Goal: Register for event/course: Register for event/course

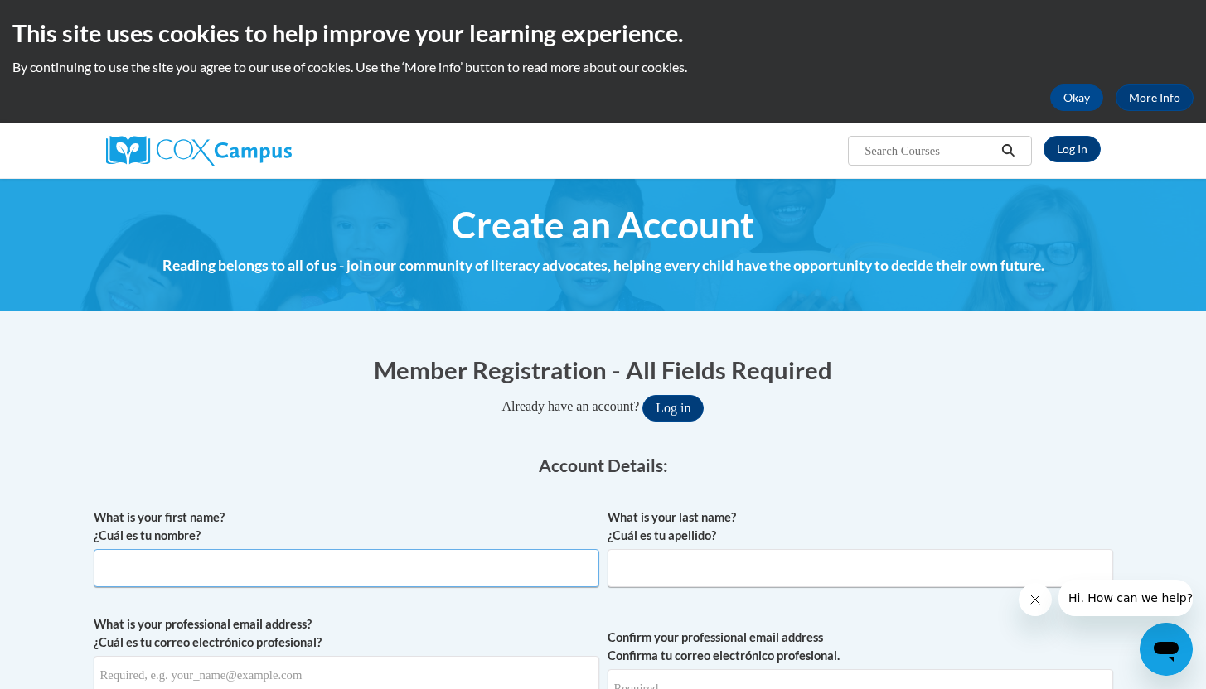
click at [397, 566] on input "What is your first name? ¿Cuál es tu nombre?" at bounding box center [346, 568] width 505 height 38
type input "Erin"
click at [656, 563] on input "What is your last name? ¿Cuál es tu apellido?" at bounding box center [859, 568] width 505 height 38
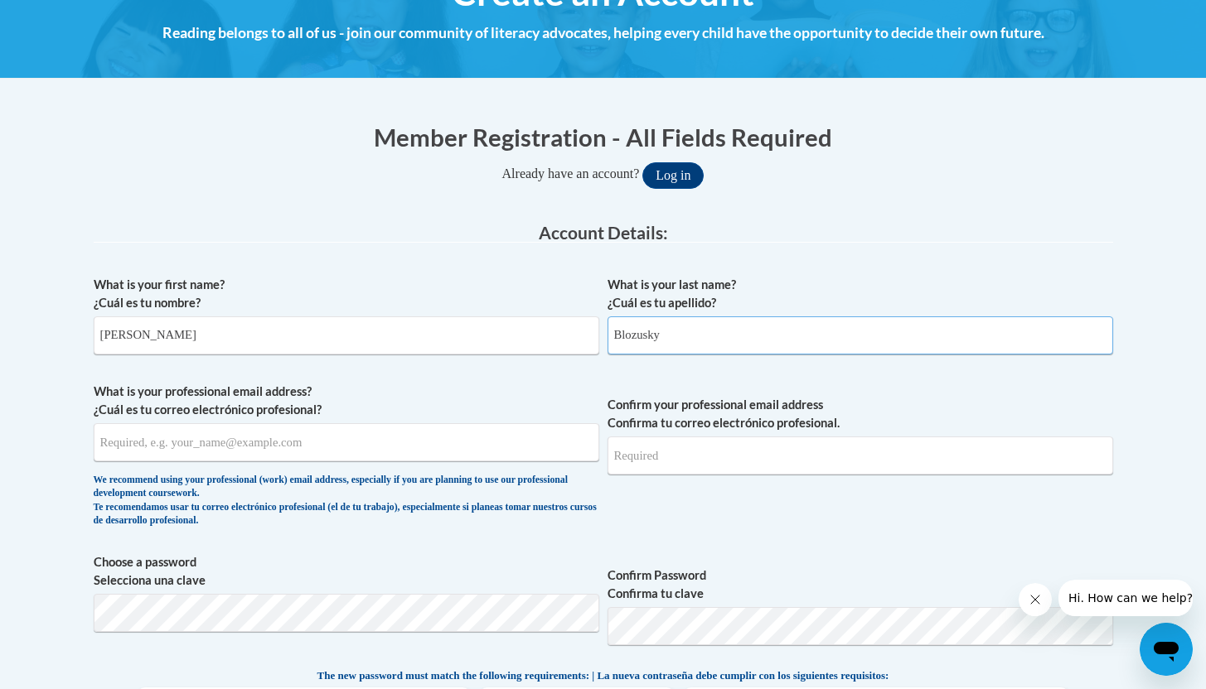
scroll to position [235, 0]
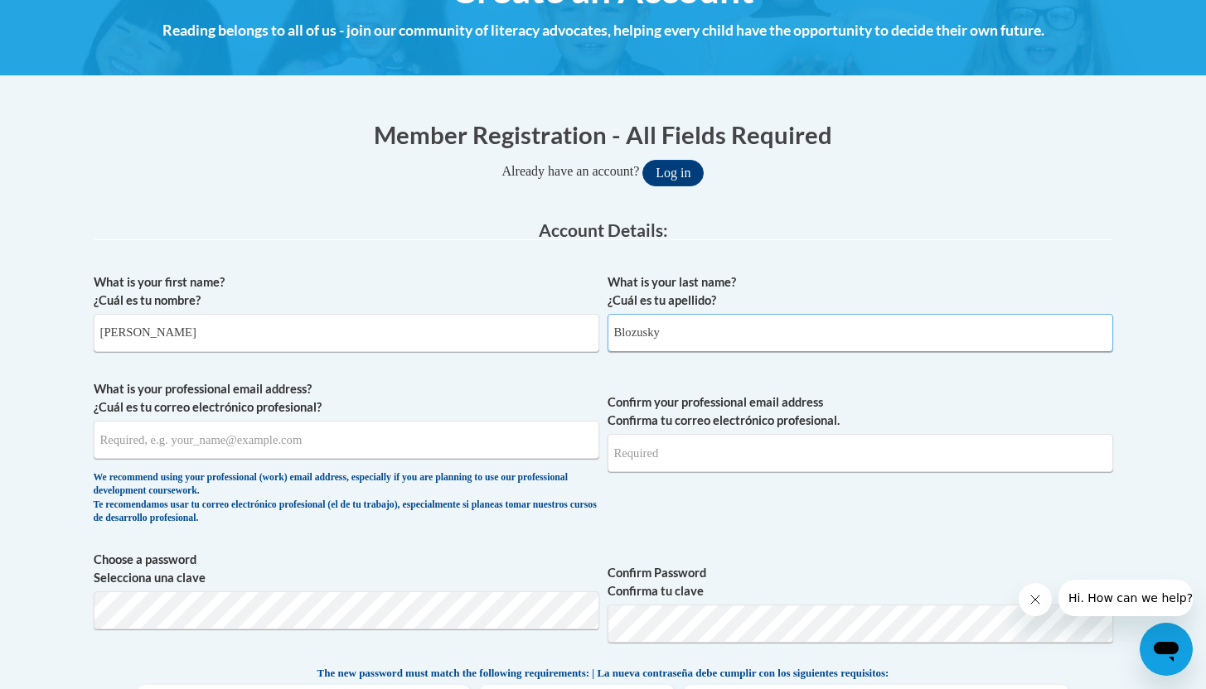
type input "Blozusky"
click at [302, 438] on input "What is your professional email address? ¿Cuál es tu correo electrónico profesi…" at bounding box center [346, 440] width 505 height 38
type input "[EMAIL_ADDRESS][DOMAIN_NAME]"
click at [673, 456] on input "Confirm your professional email address Confirma tu correo electrónico profesio…" at bounding box center [859, 453] width 505 height 38
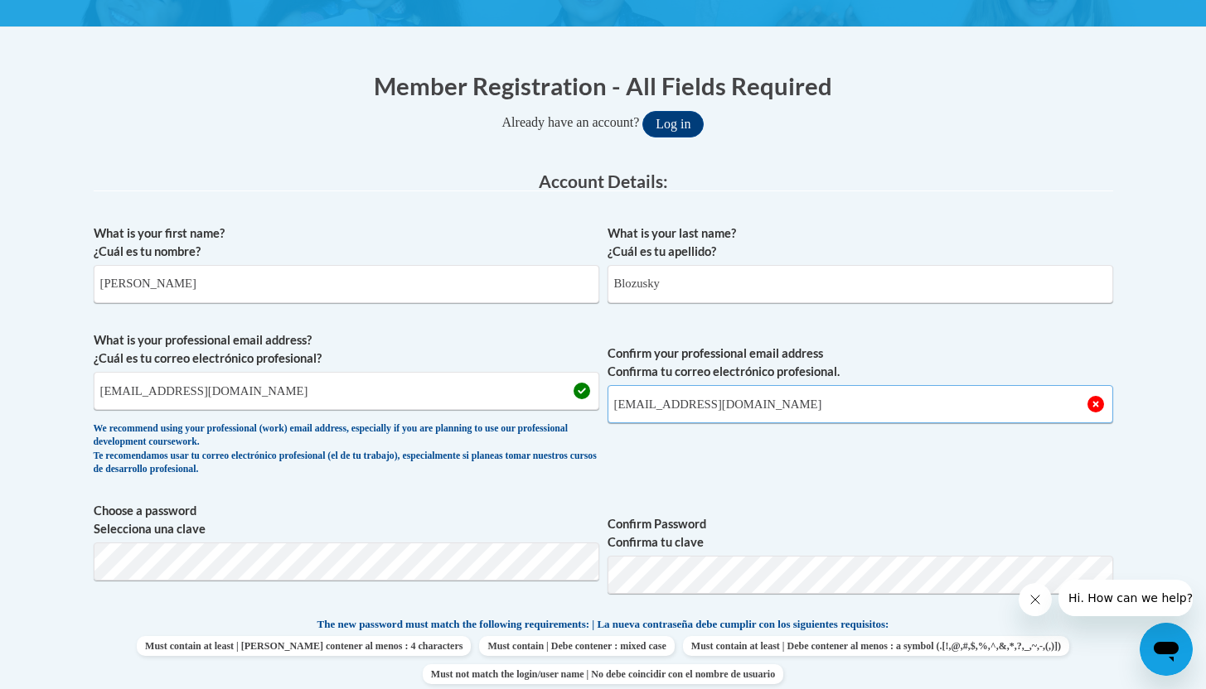
scroll to position [287, 0]
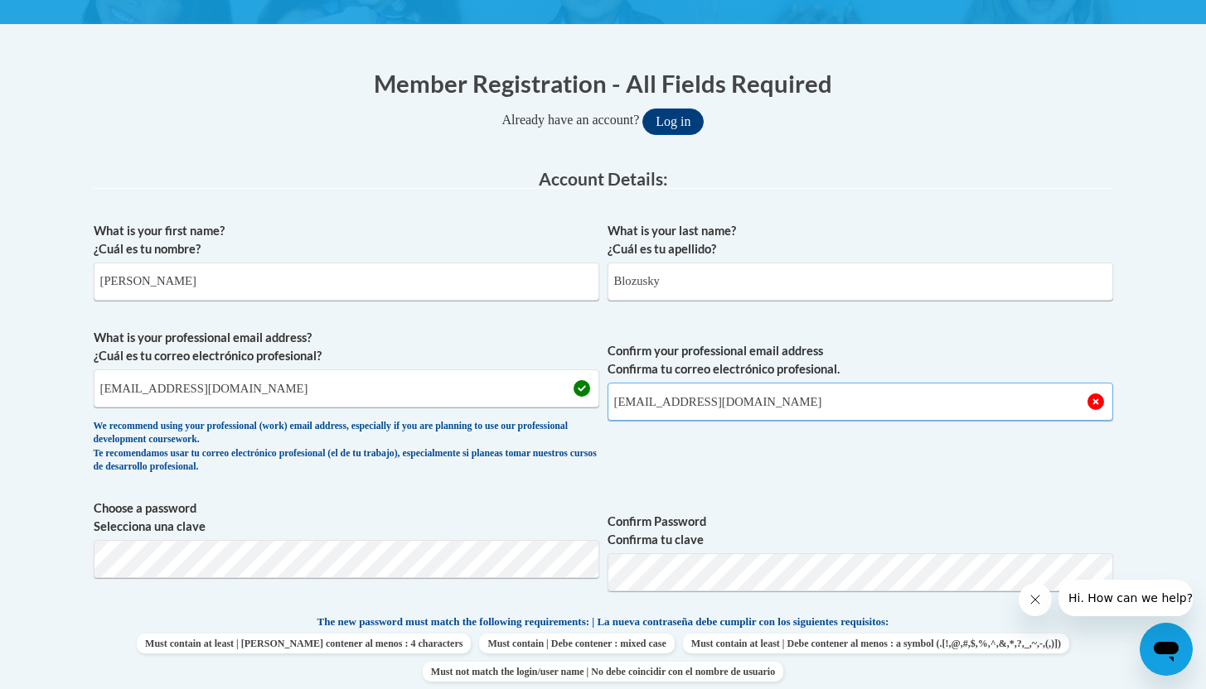
click at [814, 401] on input "eblozusky@pottsville.k12.pa.us" at bounding box center [859, 402] width 505 height 38
type input "eblozusky@pottsville.k12.pa.us"
click at [642, 109] on button "Log in" at bounding box center [672, 122] width 61 height 27
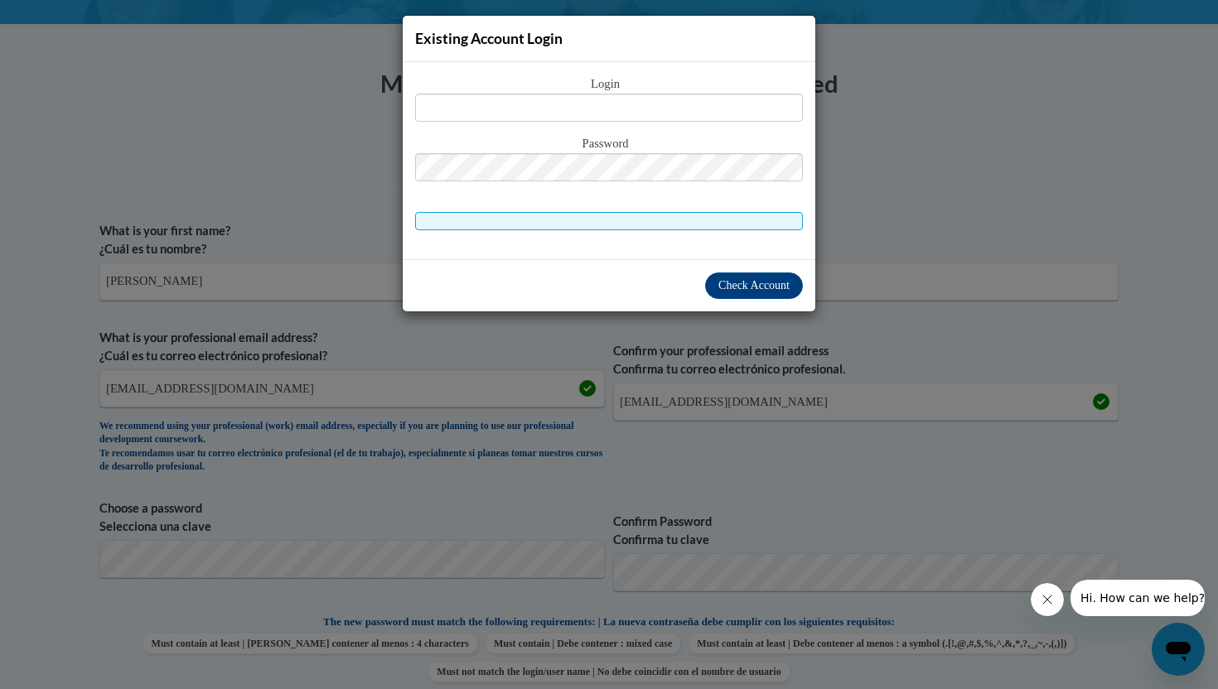
click at [923, 188] on div "Existing Account Login Login Password" at bounding box center [609, 344] width 1218 height 689
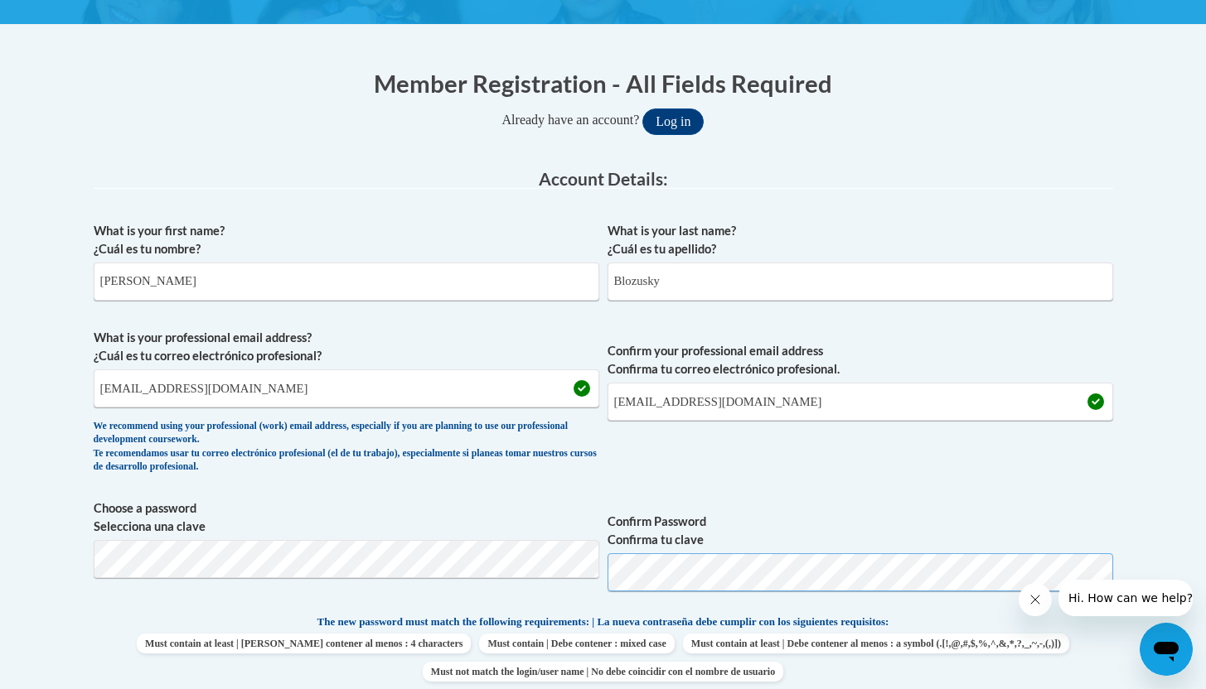
click at [642, 109] on button "Log in" at bounding box center [672, 122] width 61 height 27
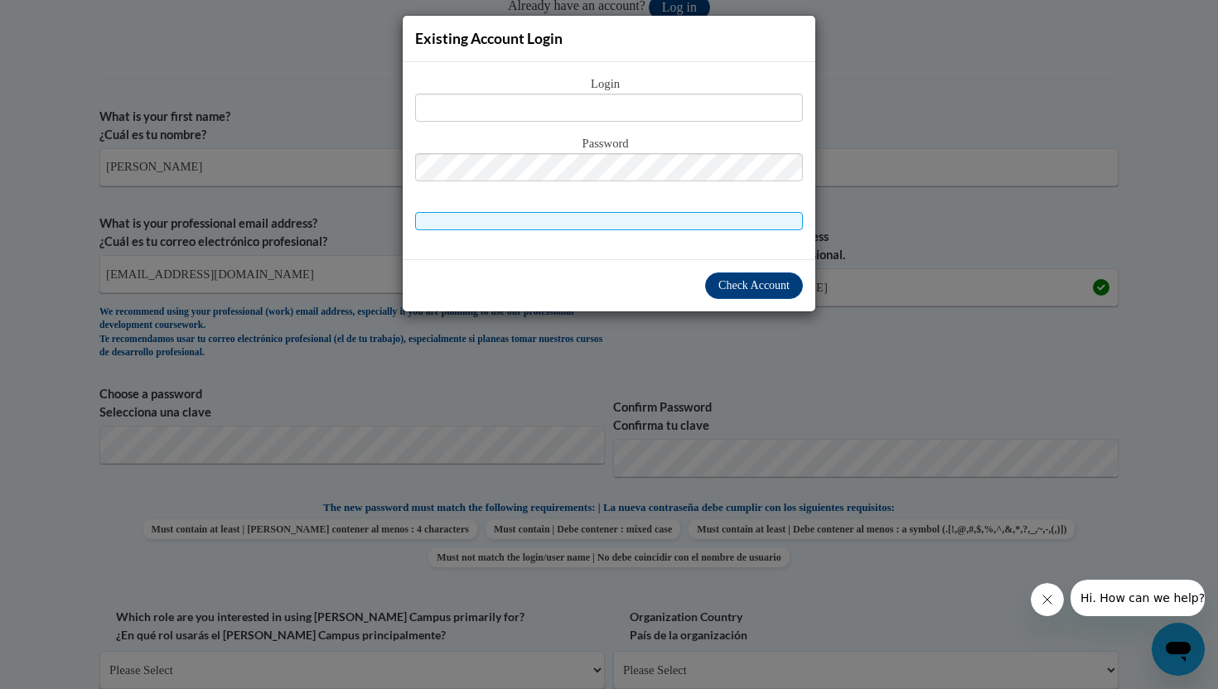
click at [922, 210] on div "Existing Account Login Login Password" at bounding box center [609, 344] width 1218 height 689
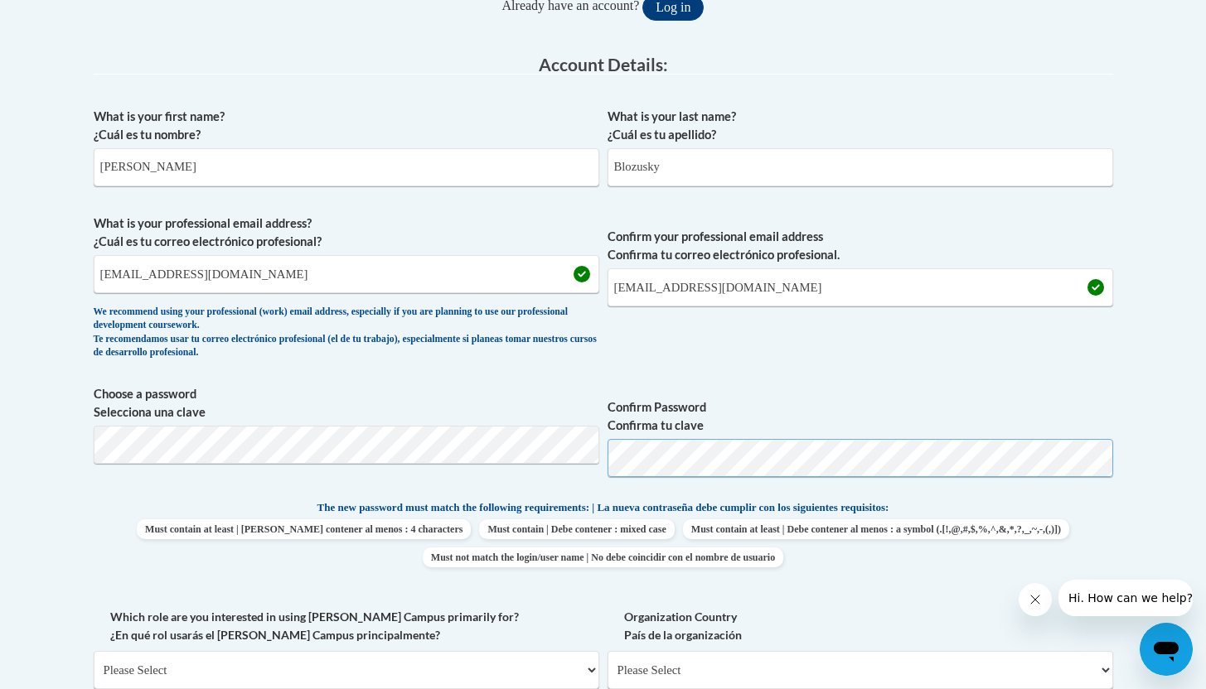
click at [577, 447] on span "Choose a password Selecciona una clave Confirm Password Confirma tu clave" at bounding box center [603, 437] width 1019 height 105
click at [64, 439] on body "This site uses cookies to help improve your learning experience. By continuing …" at bounding box center [603, 610] width 1206 height 2023
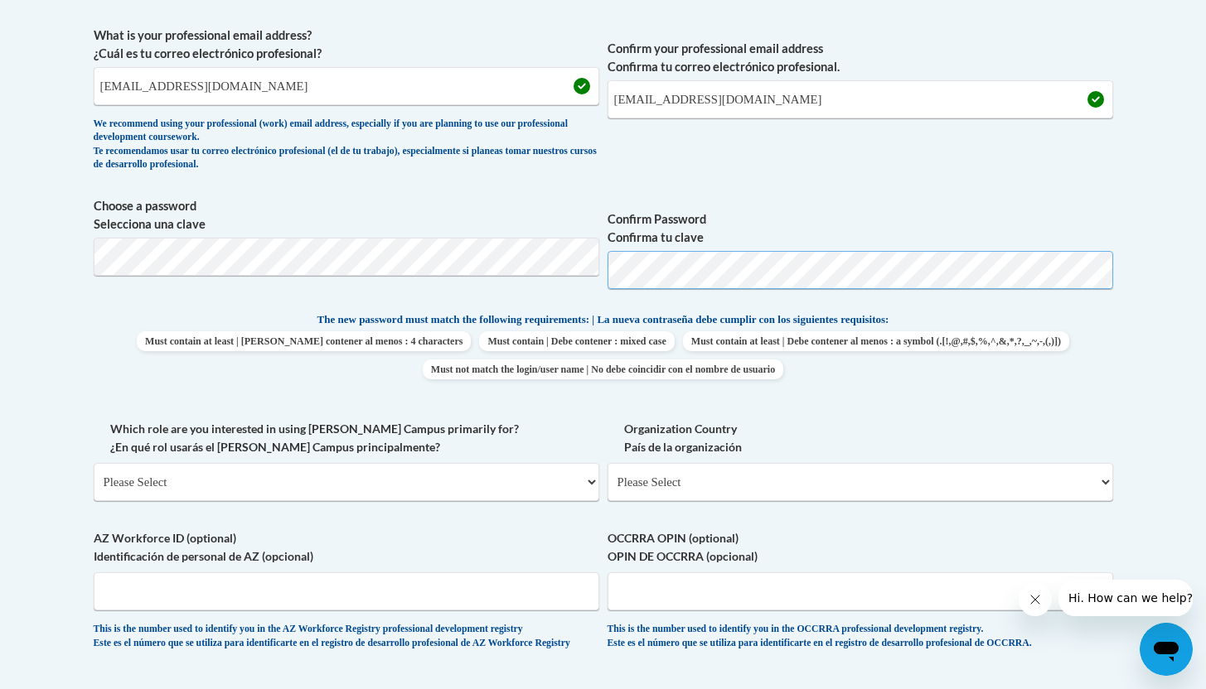
scroll to position [584, 0]
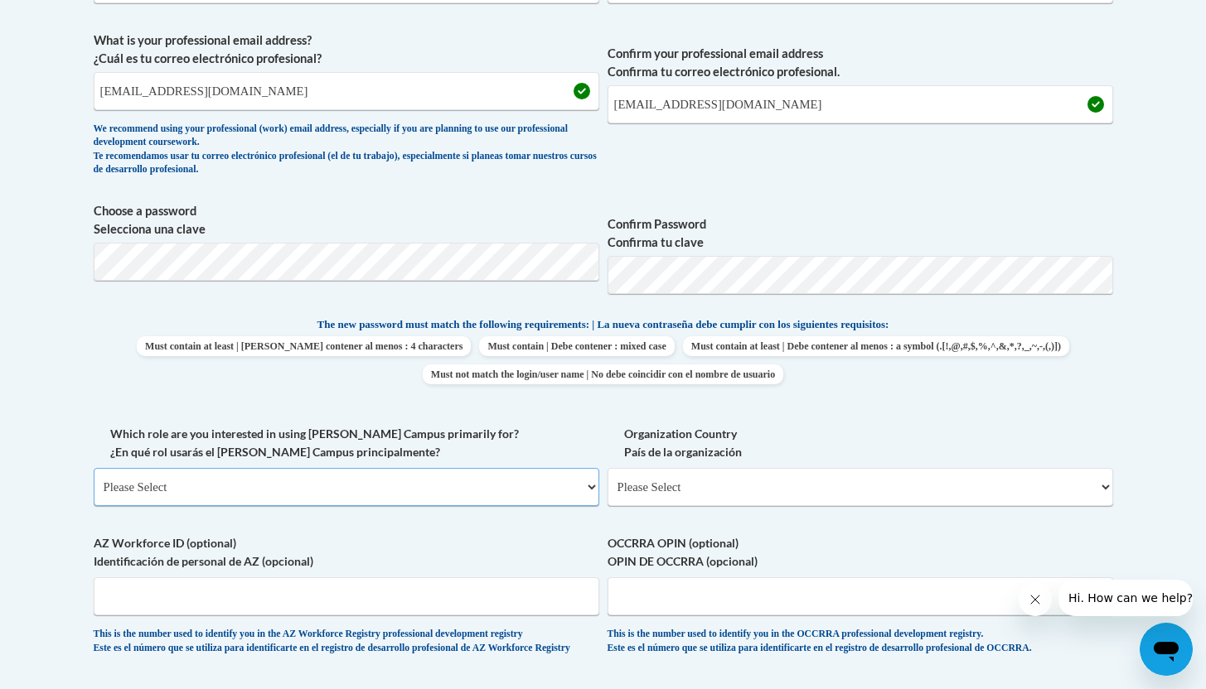
click at [304, 479] on select "Please Select College/University | Colegio/Universidad Community/Nonprofit Part…" at bounding box center [346, 487] width 505 height 38
select select "fbf2d438-af2f-41f8-98f1-81c410e29de3"
click at [94, 468] on select "Please Select College/University | Colegio/Universidad Community/Nonprofit Part…" at bounding box center [346, 487] width 505 height 38
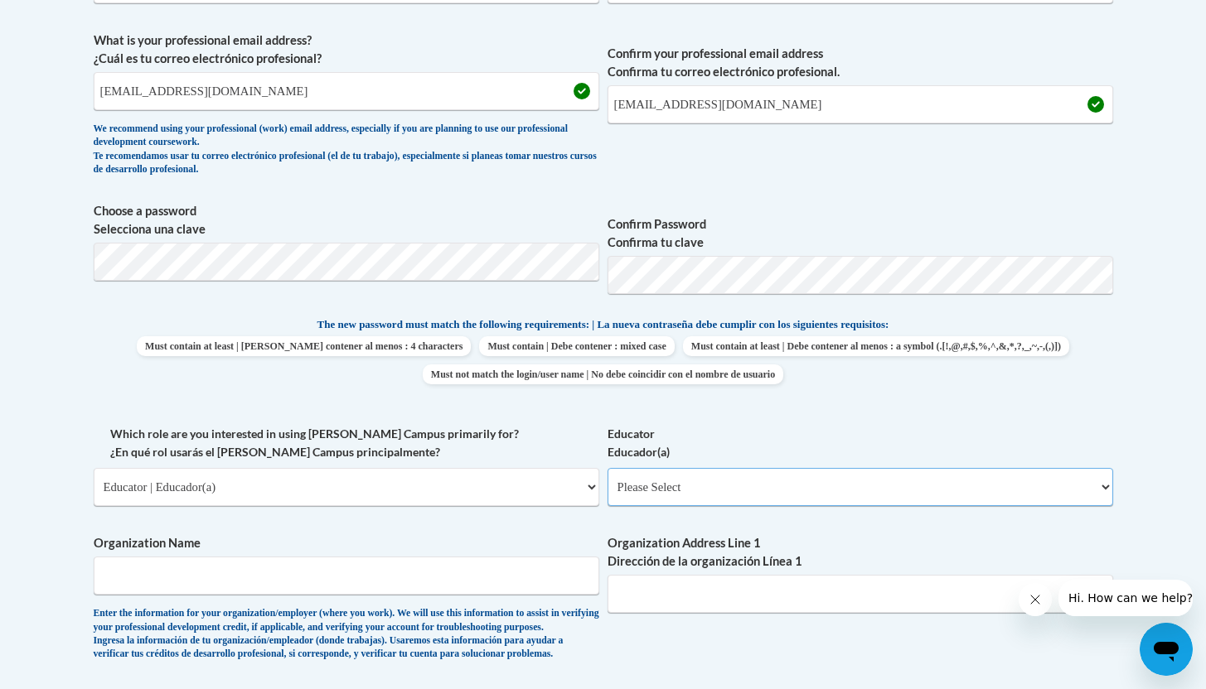
click at [709, 488] on select "Please Select Early Learning/Daycare Teacher/Family Home Care Provider | Maestr…" at bounding box center [859, 487] width 505 height 38
click at [642, 486] on select "Please Select Early Learning/Daycare Teacher/Family Home Care Provider | Maestr…" at bounding box center [859, 487] width 505 height 38
select select "8e40623d-54d0-45cd-9f92-5df65cd3f8cf"
click at [607, 468] on select "Please Select Early Learning/Daycare Teacher/Family Home Care Provider | Maestr…" at bounding box center [859, 487] width 505 height 38
click at [336, 576] on input "Organization Name" at bounding box center [346, 576] width 505 height 38
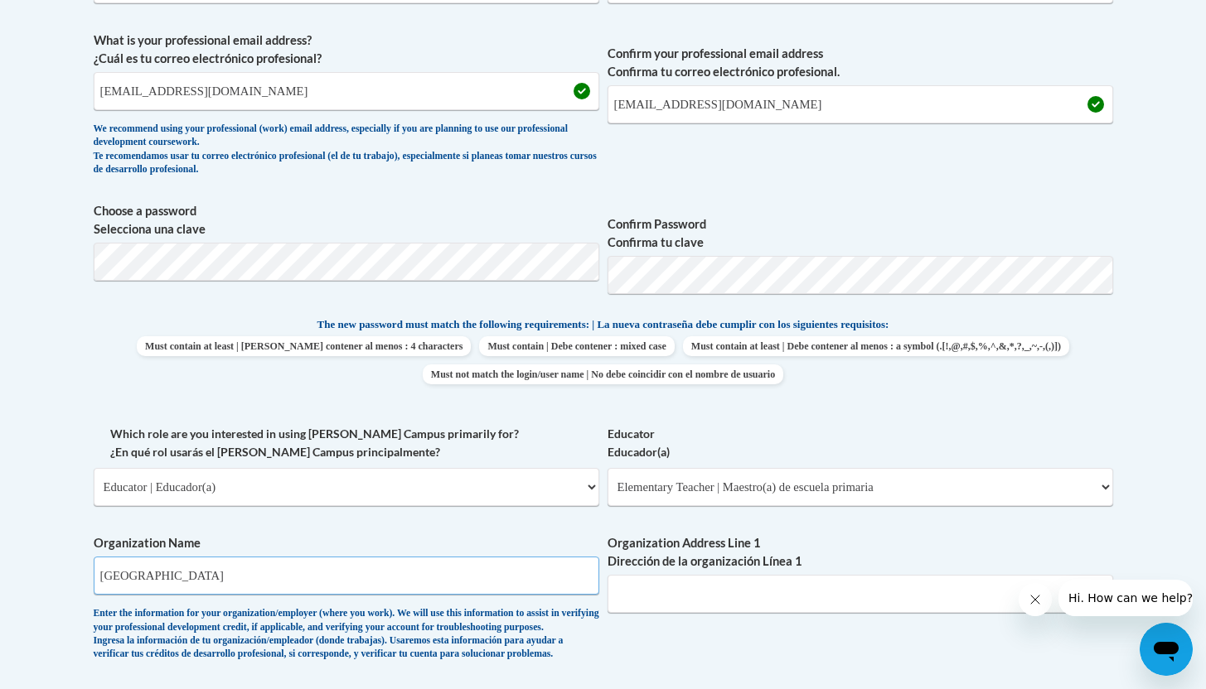
type input "Pottsville Area School District"
click at [755, 588] on input "Organization Address Line 1 Dirección de la organización Línea 1" at bounding box center [859, 594] width 505 height 38
type input "1"
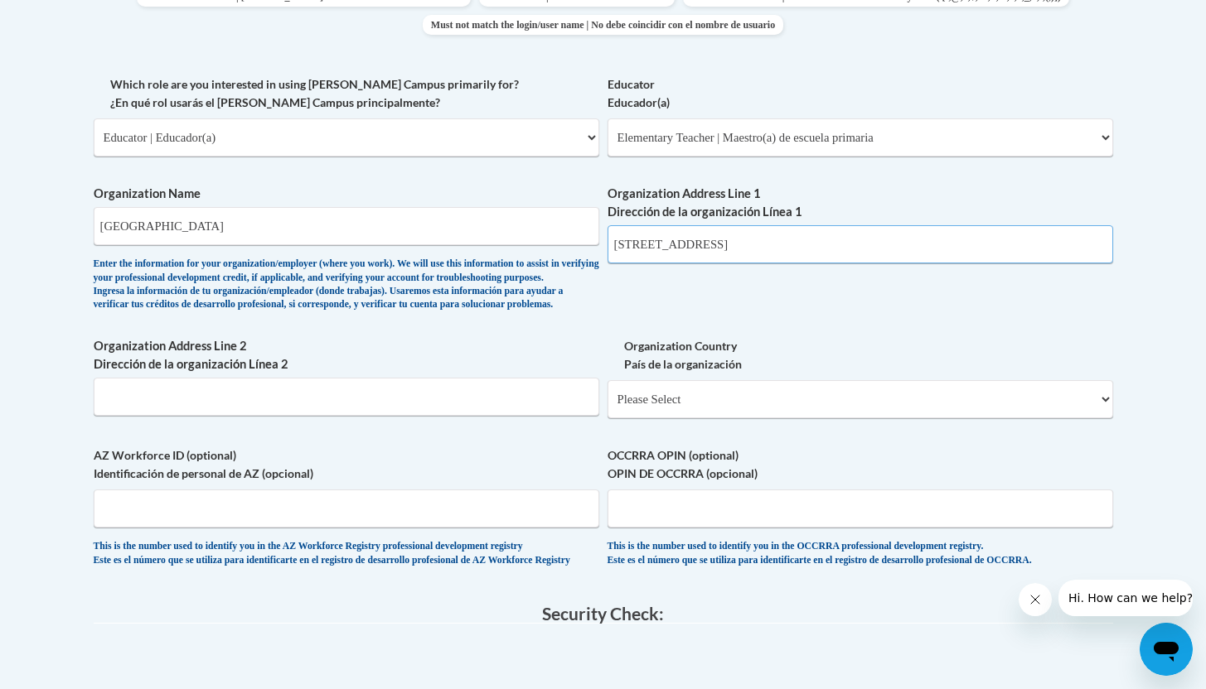
scroll to position [936, 0]
type input "1501 W. Laurel Blvd Pottsville PA 17901"
click at [687, 417] on select "Please Select United States | Estados Unidos Outside of the United States | Fue…" at bounding box center [859, 398] width 505 height 38
select select "ad49bcad-a171-4b2e-b99c-48b446064914"
click at [607, 405] on select "Please Select United States | Estados Unidos Outside of the United States | Fue…" at bounding box center [859, 398] width 505 height 38
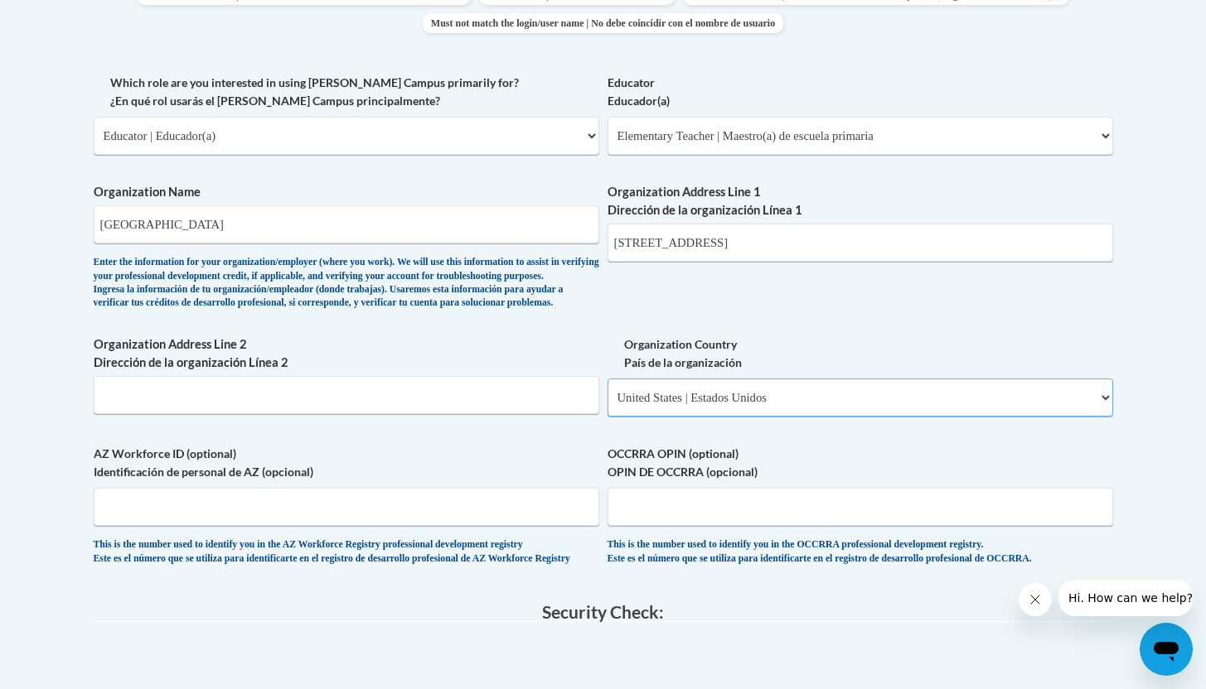
select select
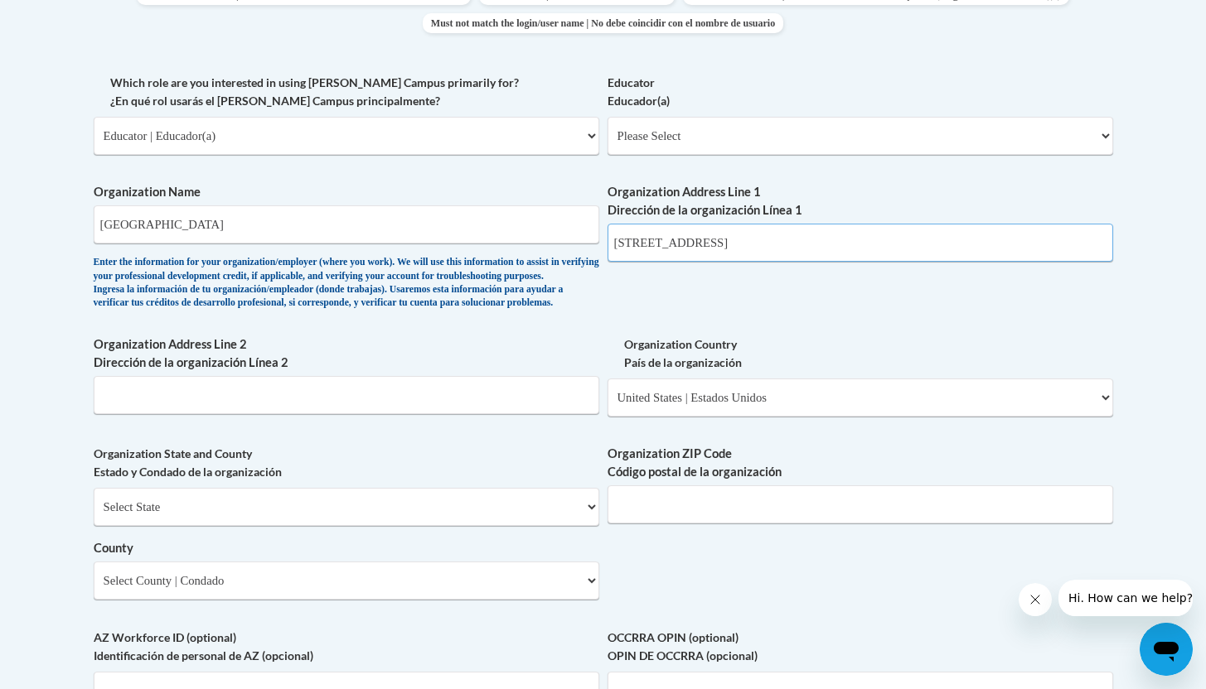
drag, startPoint x: 830, startPoint y: 242, endPoint x: 722, endPoint y: 238, distance: 108.6
click at [722, 238] on input "1501 W. Laurel Blvd Pottsville PA 17901" at bounding box center [859, 243] width 505 height 38
type input "1501 W. Laurel Blvd"
click at [225, 526] on select "Select State Alabama Alaska Arizona Arkansas California Colorado Connecticut De…" at bounding box center [346, 507] width 505 height 38
select select "Pennsylvania"
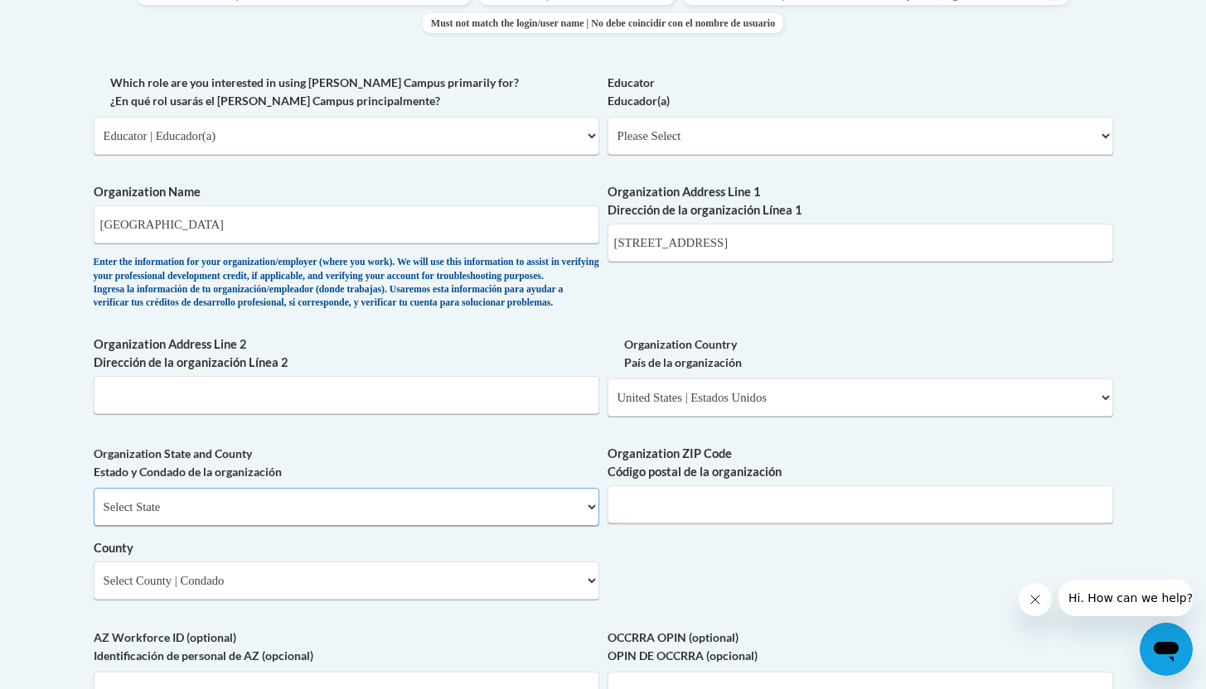
click at [94, 515] on select "Select State Alabama Alaska Arizona Arkansas California Colorado Connecticut De…" at bounding box center [346, 507] width 505 height 38
click at [636, 524] on input "Organization ZIP Code Código postal de la organización" at bounding box center [859, 505] width 505 height 38
type input "17901"
click at [414, 600] on select "Select County Adams Allegheny Armstrong Beaver Bedford Berks Blair Bradford Buc…" at bounding box center [346, 581] width 505 height 38
select select "Schuylkill"
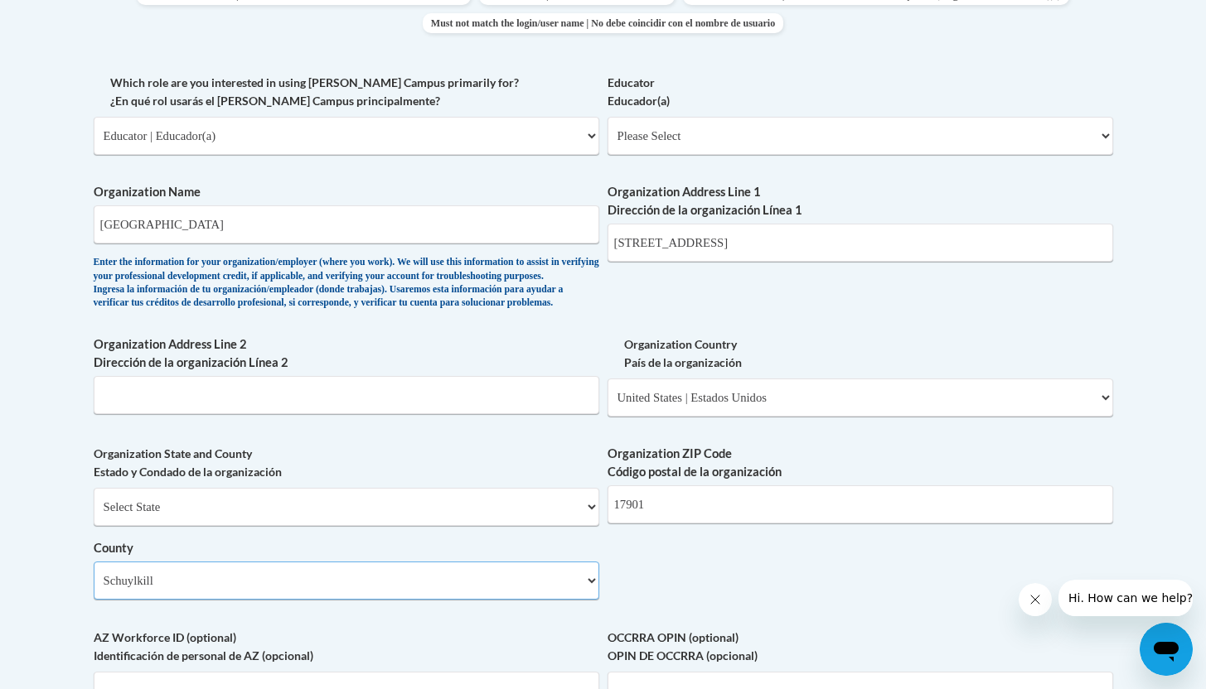
click at [94, 589] on select "Select County Adams Allegheny Armstrong Beaver Bedford Berks Blair Bradford Buc…" at bounding box center [346, 581] width 505 height 38
click at [285, 414] on input "Organization Address Line 2 Dirección de la organización Línea 2" at bounding box center [346, 395] width 505 height 38
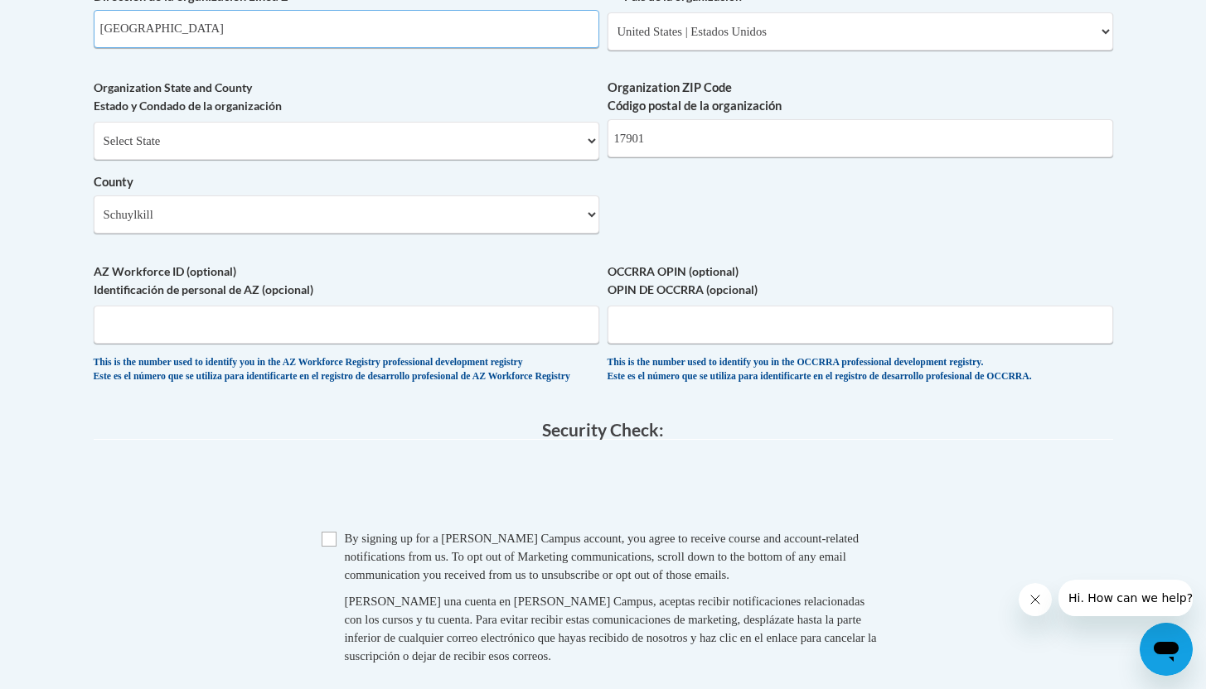
scroll to position [1314, 0]
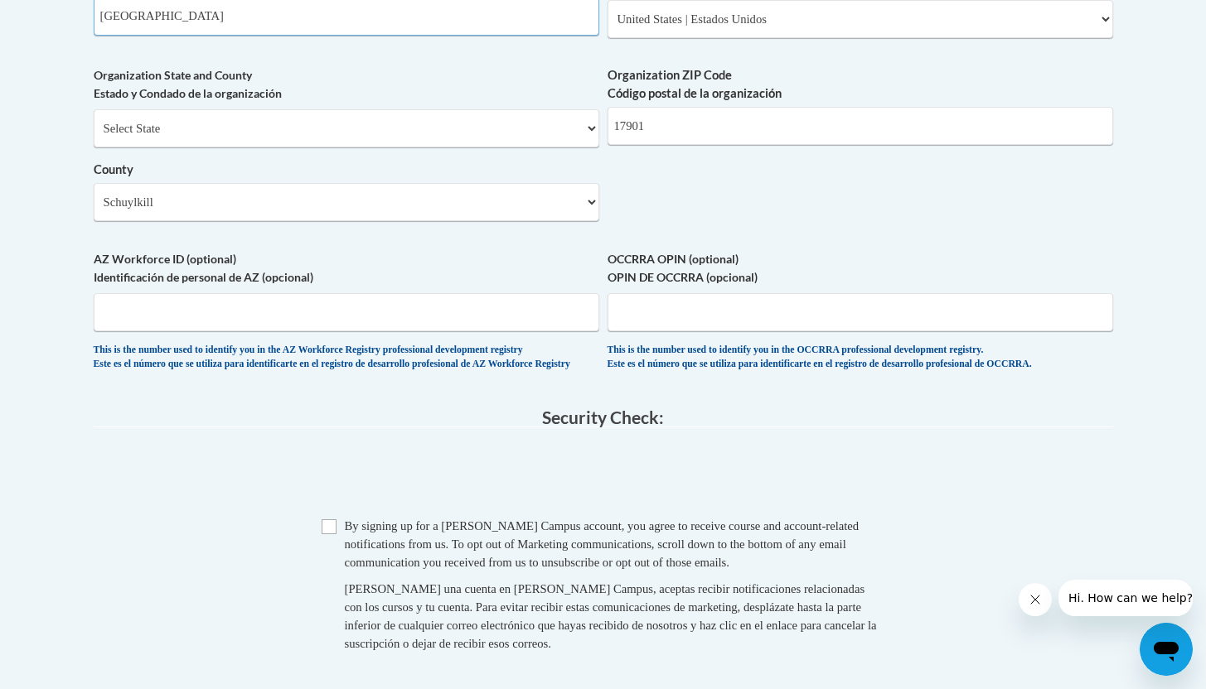
type input "Pottsville"
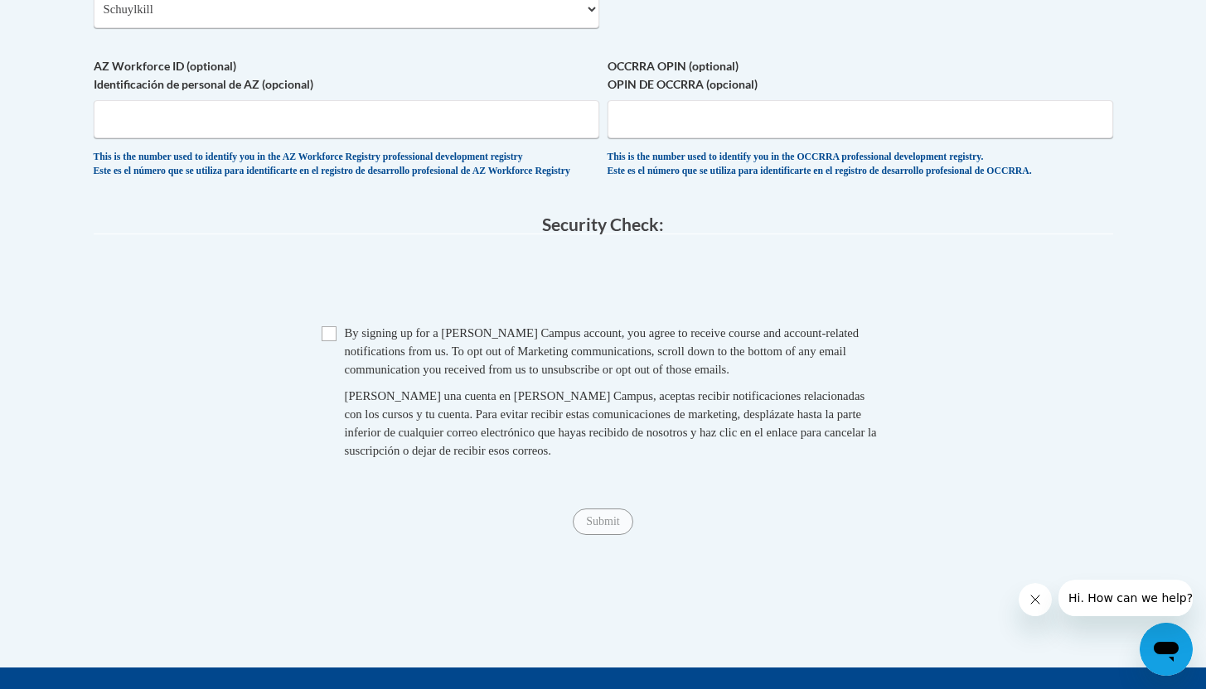
scroll to position [1510, 0]
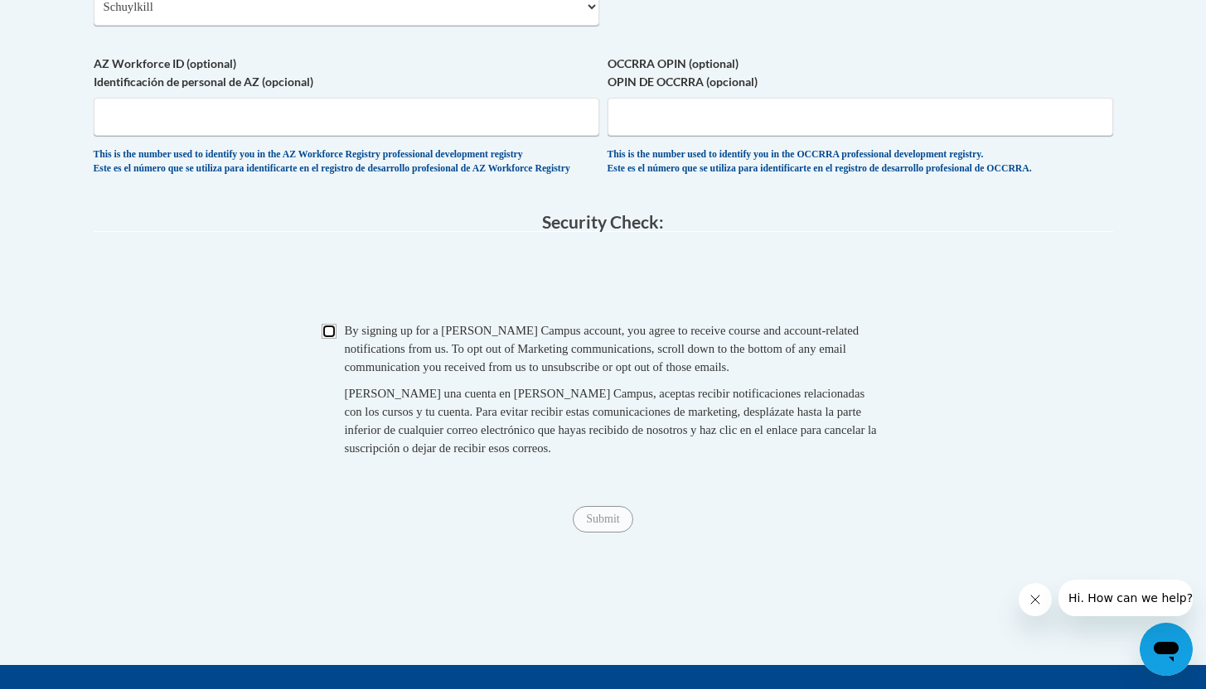
click at [330, 339] on input "Checkbox" at bounding box center [329, 331] width 15 height 15
checkbox input "true"
click at [594, 533] on input "Submit" at bounding box center [603, 519] width 60 height 27
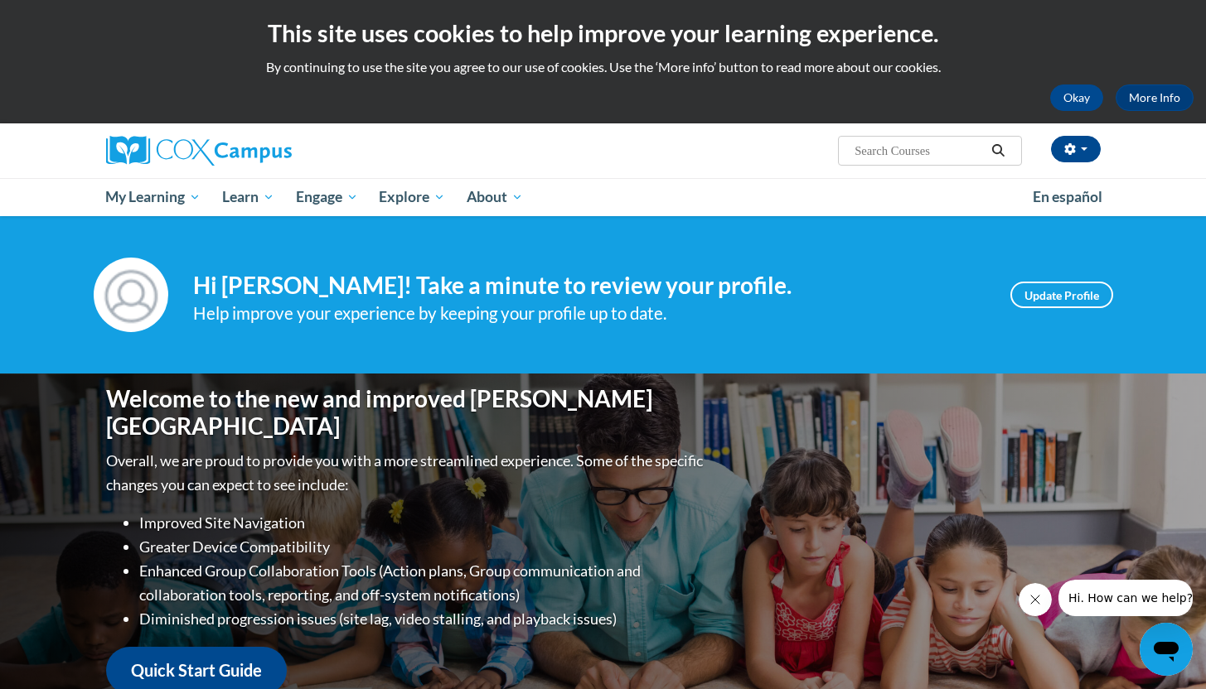
click at [912, 148] on input "Search..." at bounding box center [919, 151] width 133 height 20
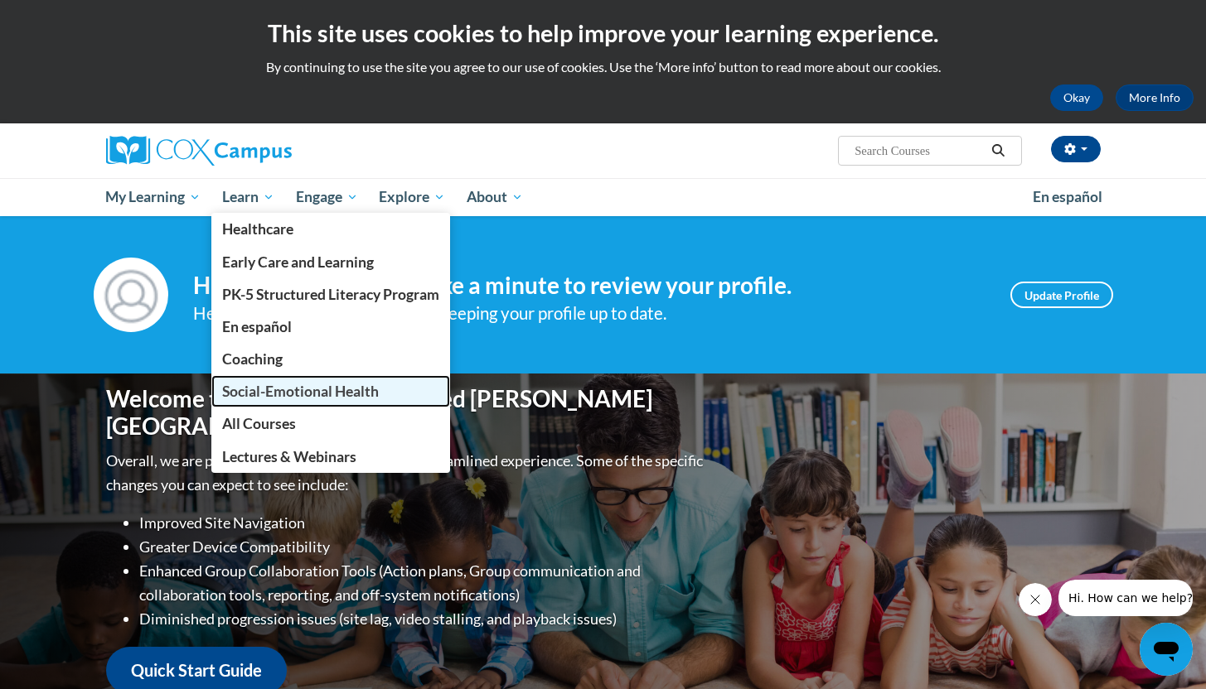
click at [278, 388] on span "Social-Emotional Health" at bounding box center [300, 391] width 157 height 17
click at [314, 389] on span "Social-Emotional Health" at bounding box center [300, 391] width 157 height 17
click at [330, 385] on span "Social-Emotional Health" at bounding box center [300, 391] width 157 height 17
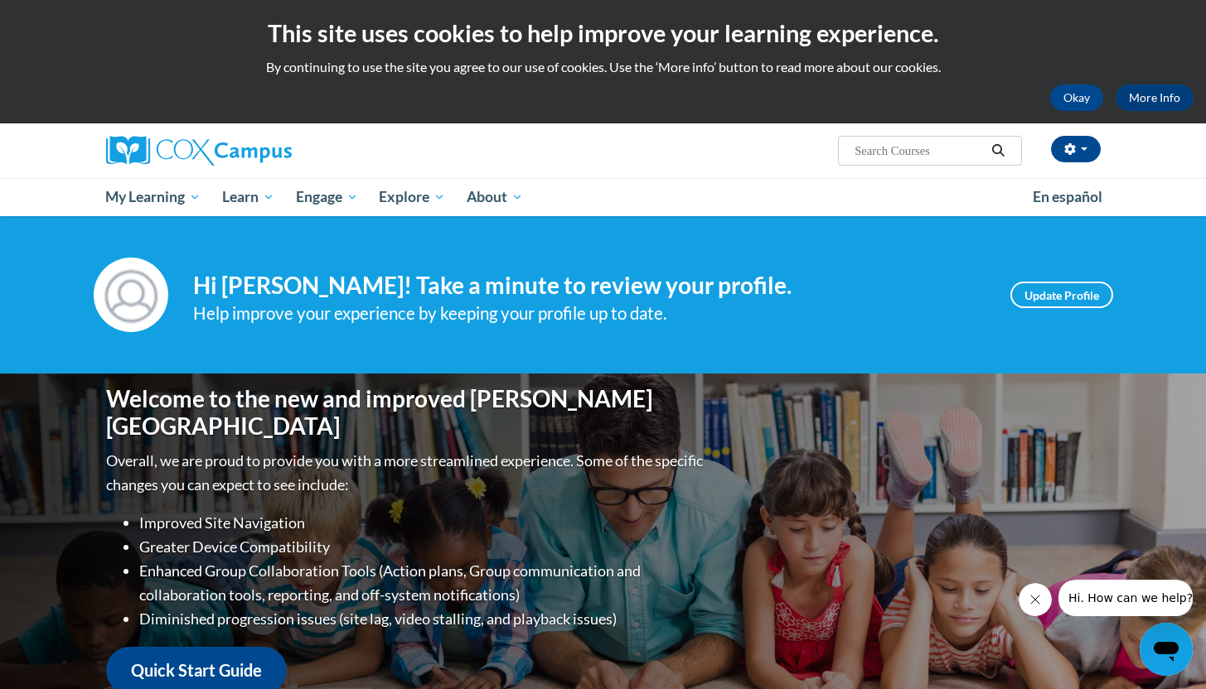
click at [617, 174] on div "Erin Blozusky (Eastern Daylight Time GMT-0400 ) My Profile Inbox My Transcripts…" at bounding box center [603, 150] width 1044 height 55
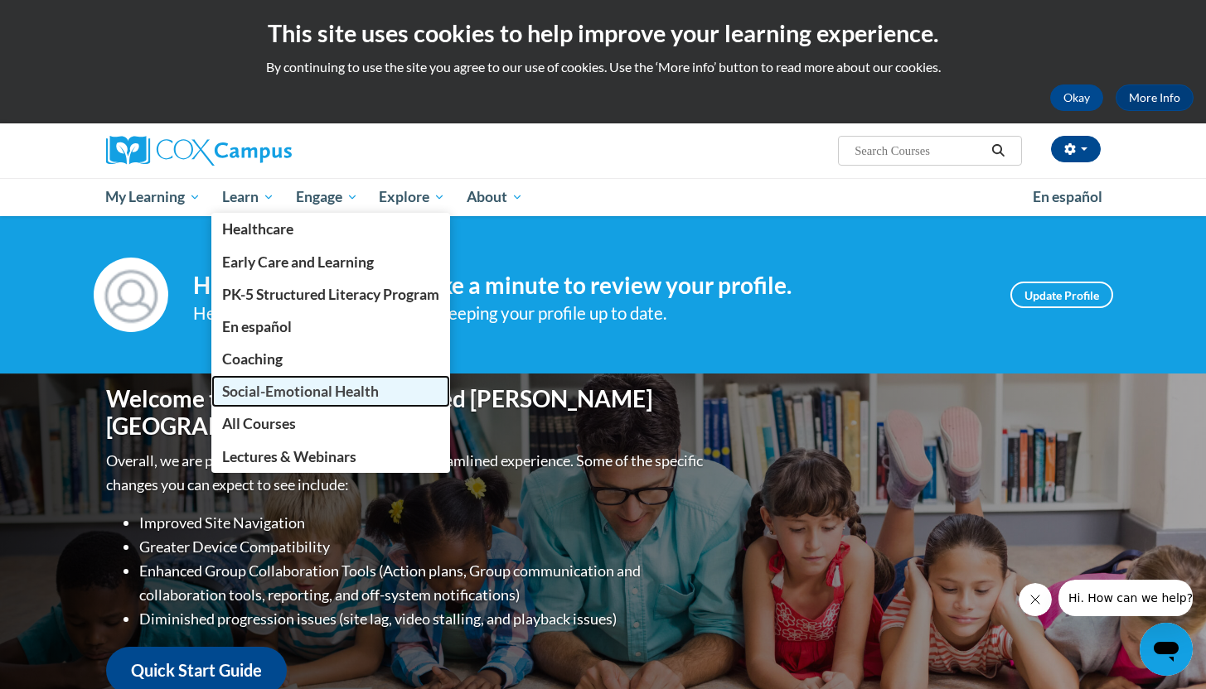
click at [280, 391] on span "Social-Emotional Health" at bounding box center [300, 391] width 157 height 17
click at [357, 389] on span "Social-Emotional Health" at bounding box center [300, 391] width 157 height 17
click at [286, 393] on span "Social-Emotional Health" at bounding box center [300, 391] width 157 height 17
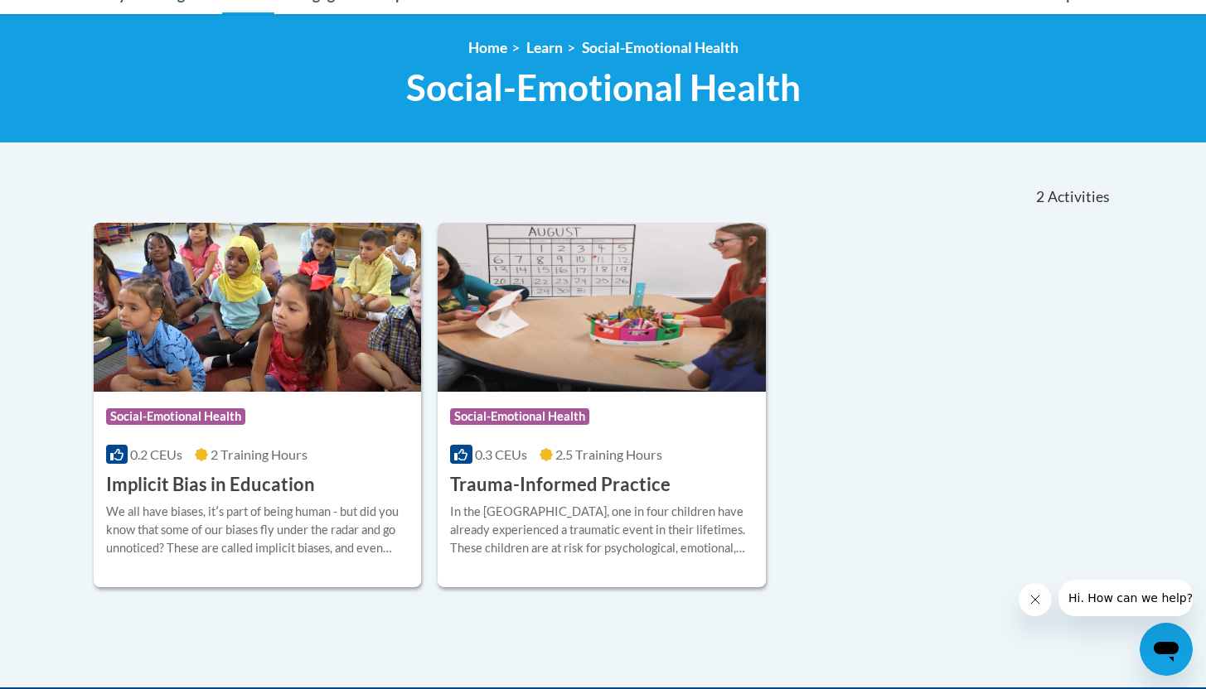
scroll to position [207, 0]
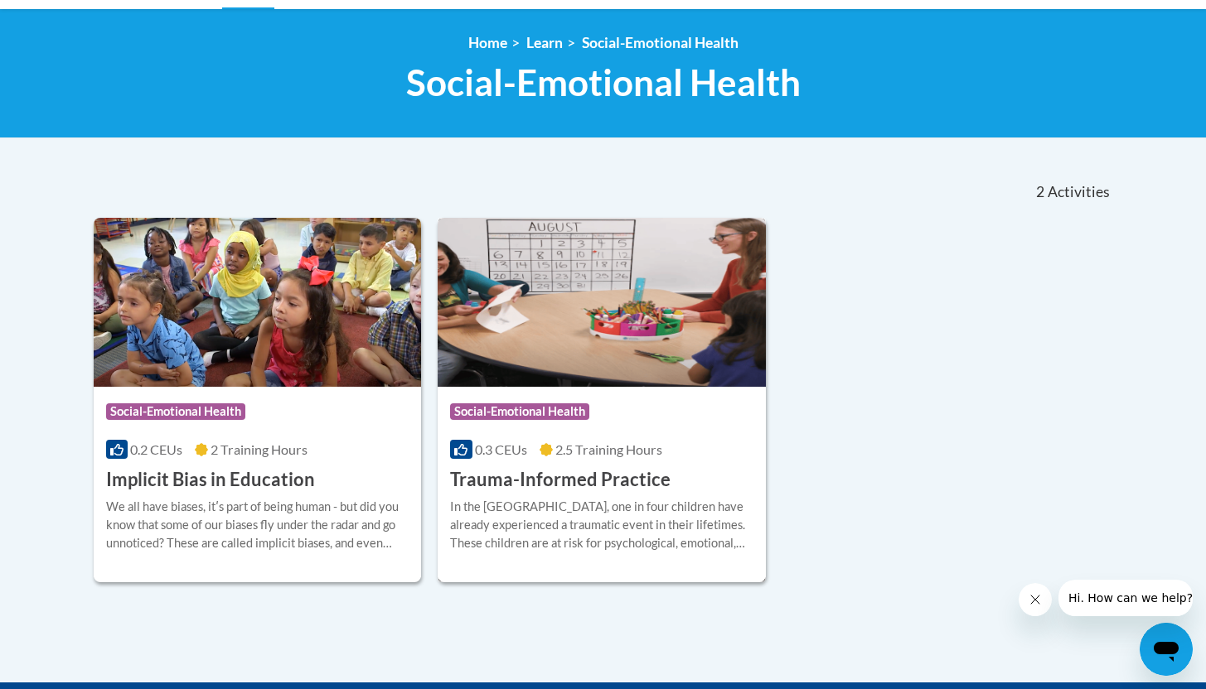
click at [579, 485] on h3 "Trauma-Informed Practice" at bounding box center [560, 480] width 220 height 26
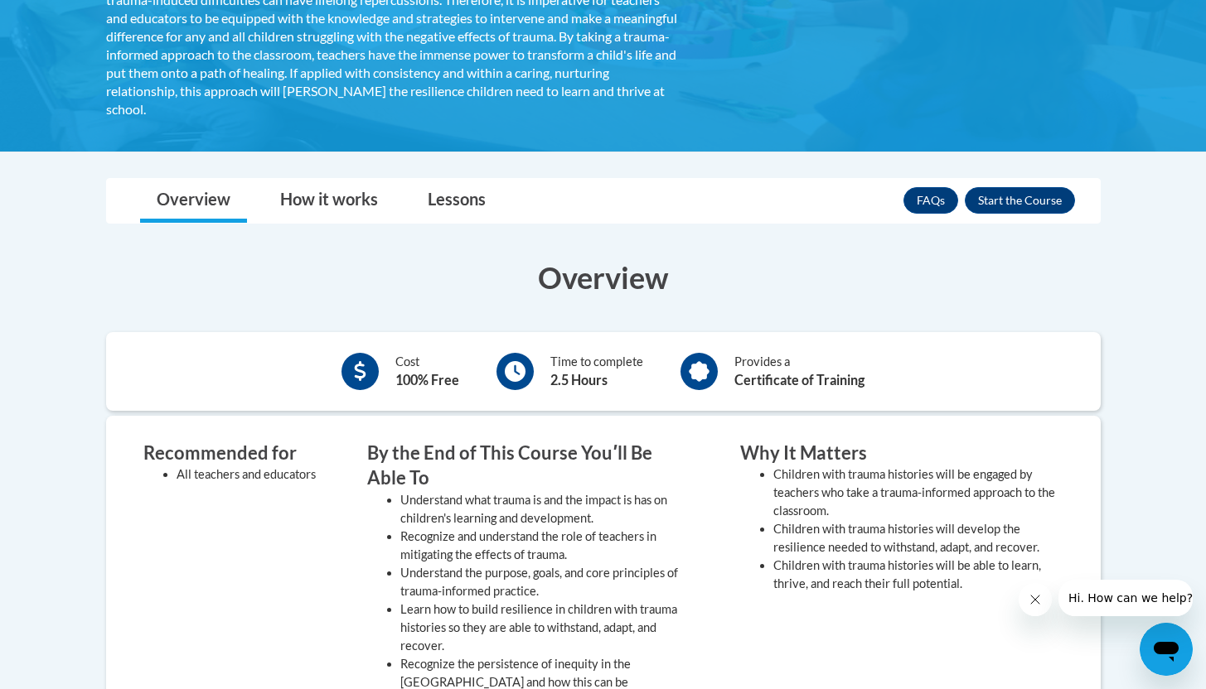
scroll to position [408, 0]
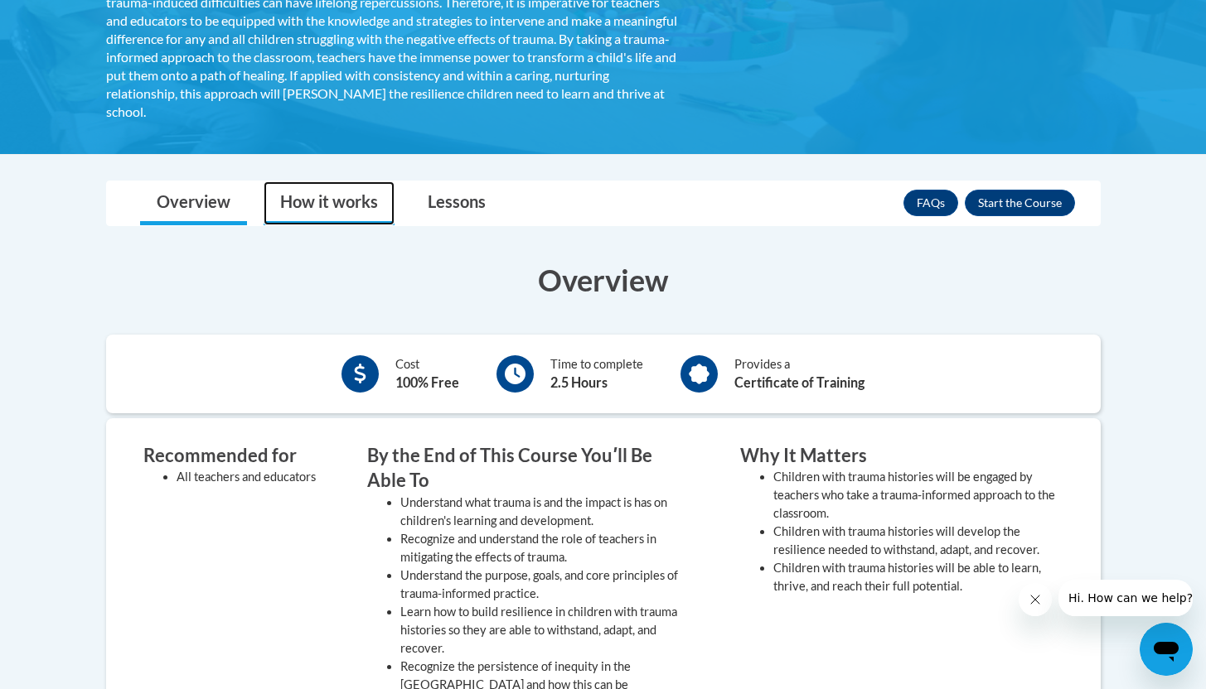
click at [339, 205] on link "How it works" at bounding box center [329, 203] width 131 height 44
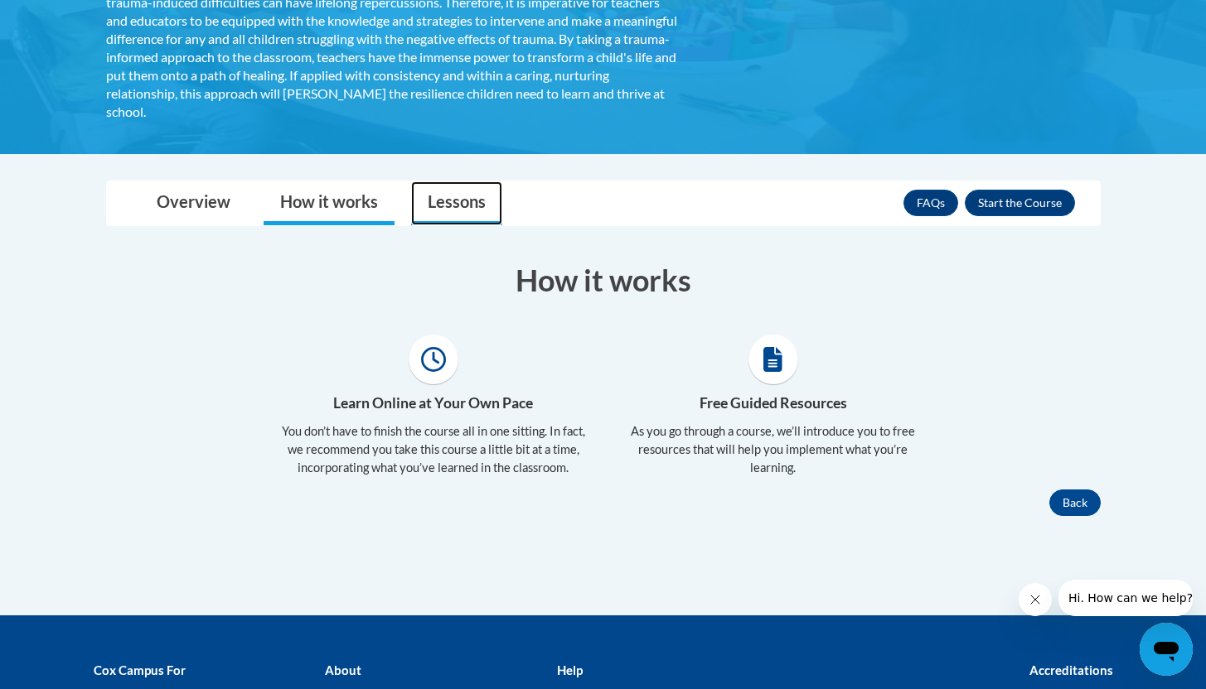
click at [459, 202] on link "Lessons" at bounding box center [456, 203] width 91 height 44
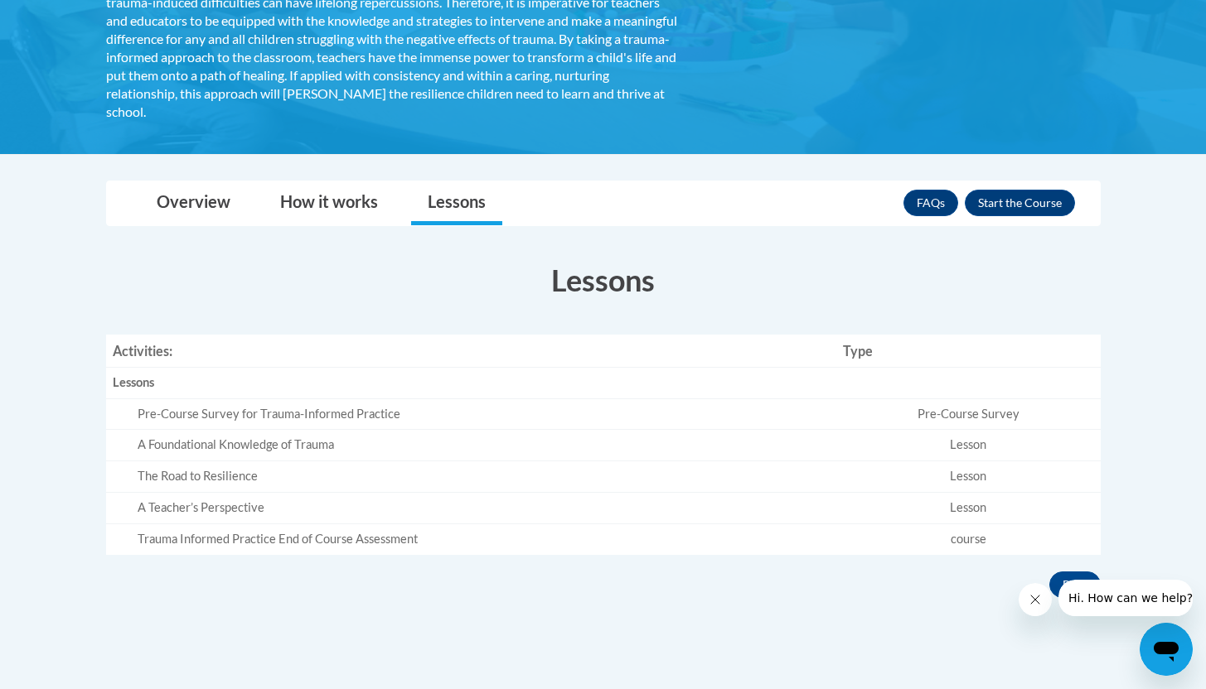
click at [942, 415] on td "Pre-Course Survey" at bounding box center [968, 414] width 264 height 31
click at [294, 418] on div "Pre-Course Survey for Trauma-Informed Practice" at bounding box center [484, 414] width 692 height 17
click at [1004, 200] on button "Enroll" at bounding box center [1020, 203] width 110 height 27
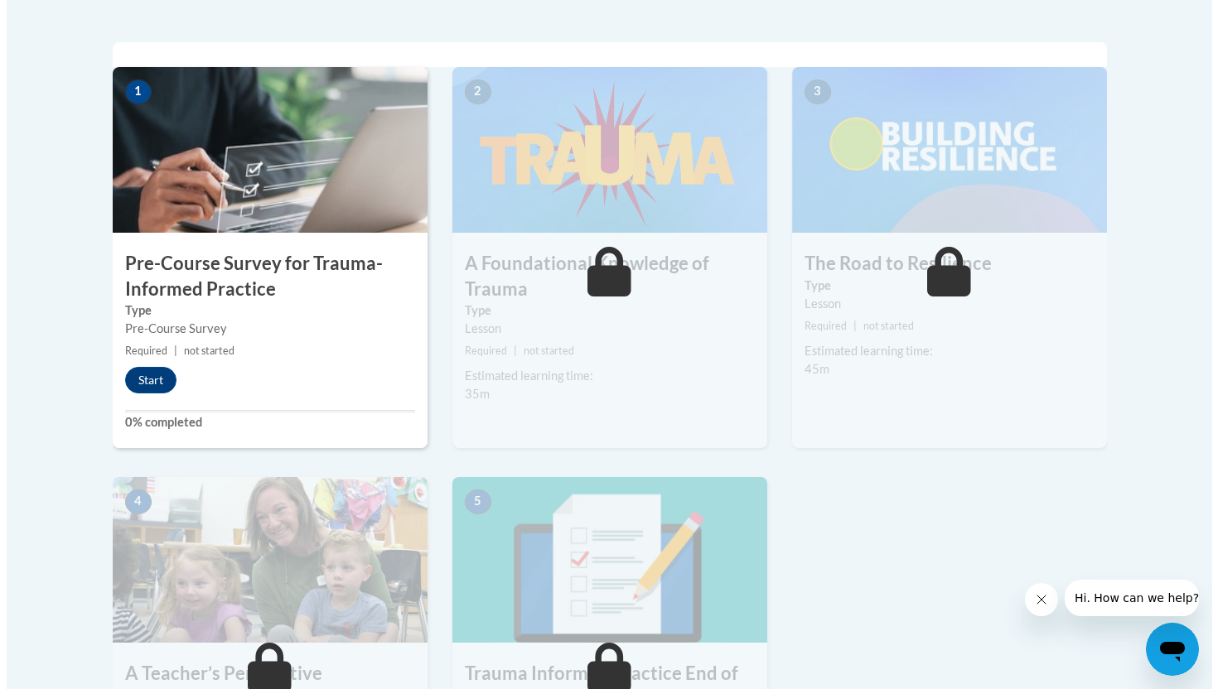
scroll to position [517, 0]
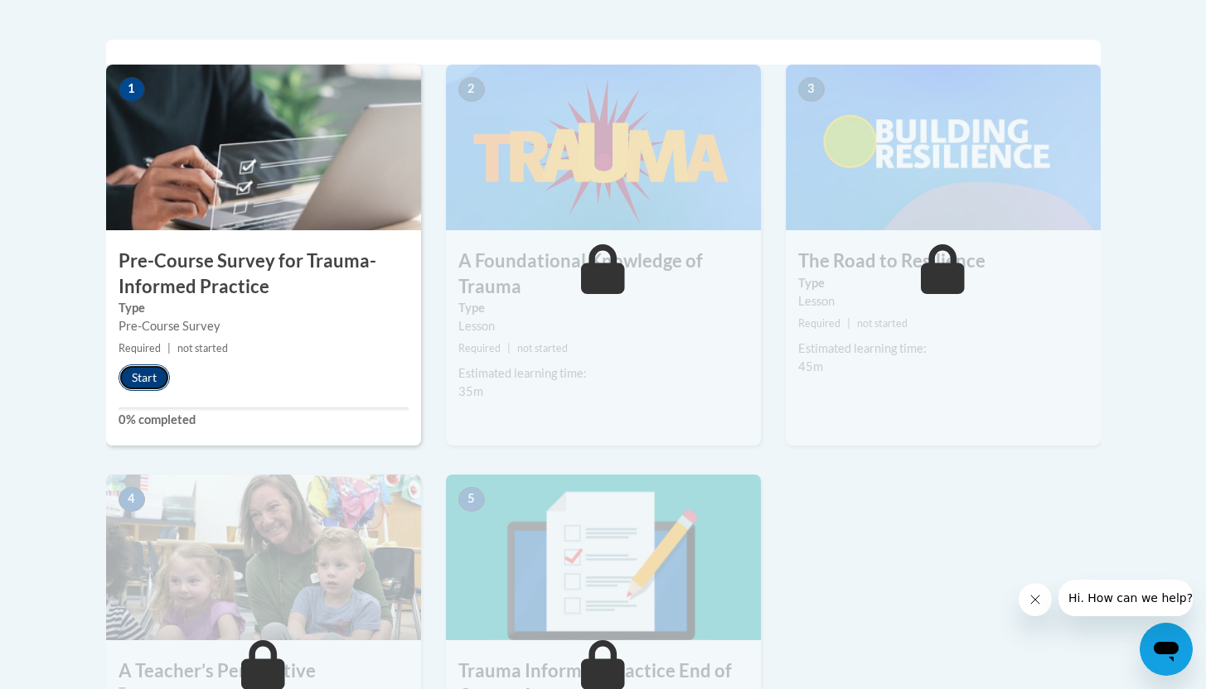
click at [145, 374] on button "Start" at bounding box center [143, 378] width 51 height 27
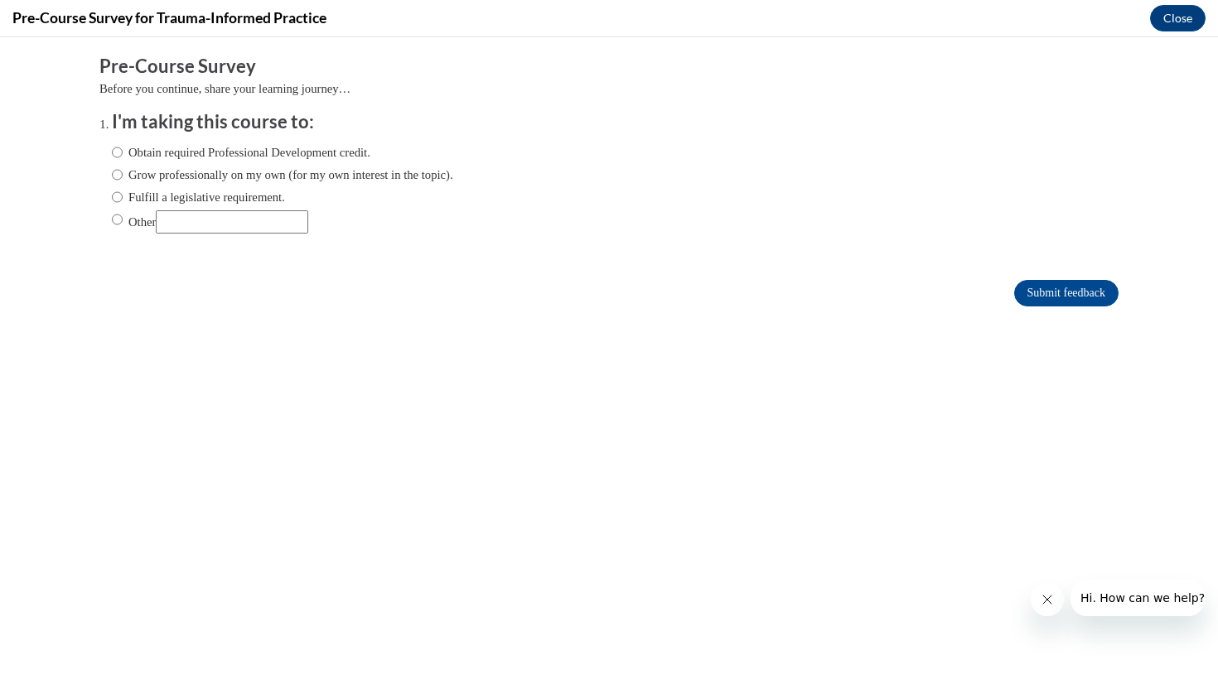
scroll to position [0, 0]
click at [112, 149] on input "Obtain required Professional Development credit." at bounding box center [117, 152] width 11 height 18
radio input "true"
click at [1023, 289] on input "Submit feedback" at bounding box center [1066, 293] width 104 height 27
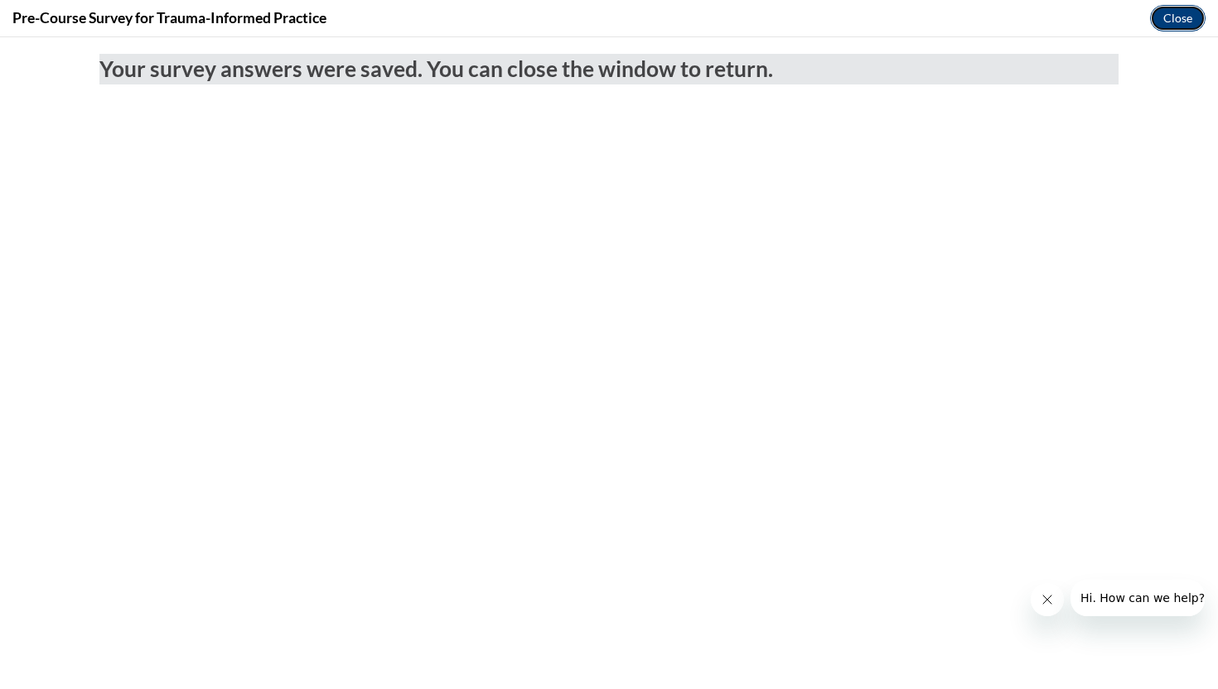
click at [1184, 7] on button "Close" at bounding box center [1178, 18] width 56 height 27
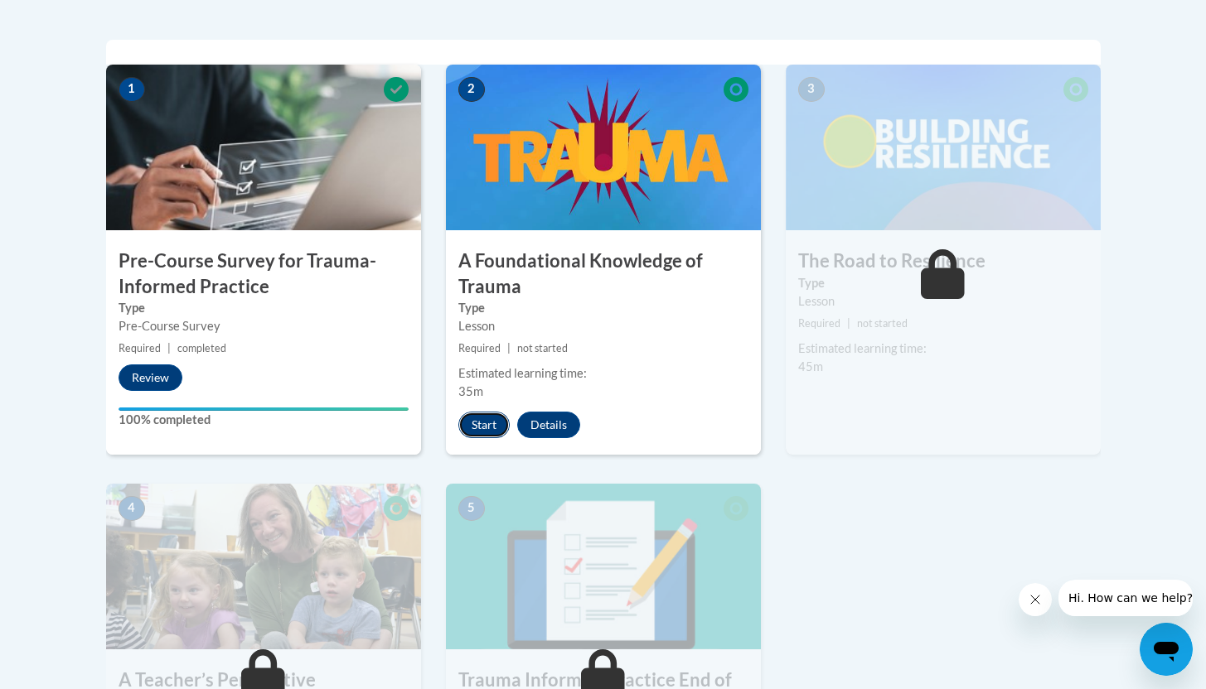
click at [476, 420] on button "Start" at bounding box center [483, 425] width 51 height 27
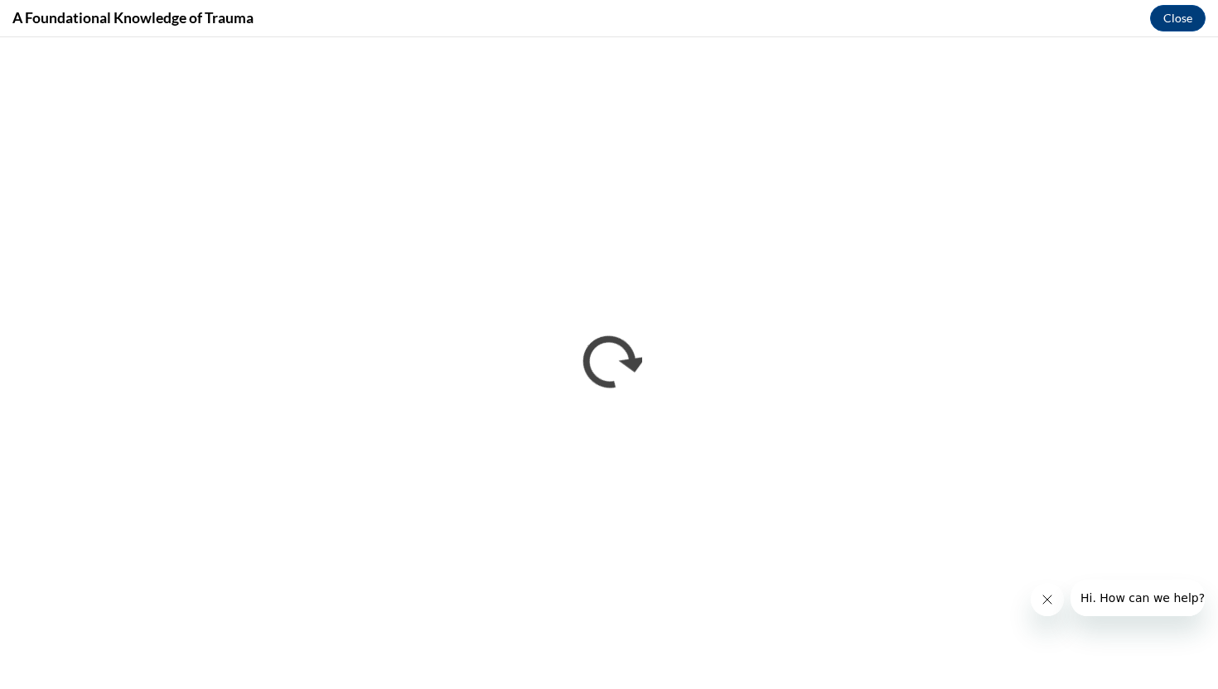
click at [1050, 598] on icon "Close message from company" at bounding box center [1047, 599] width 13 height 13
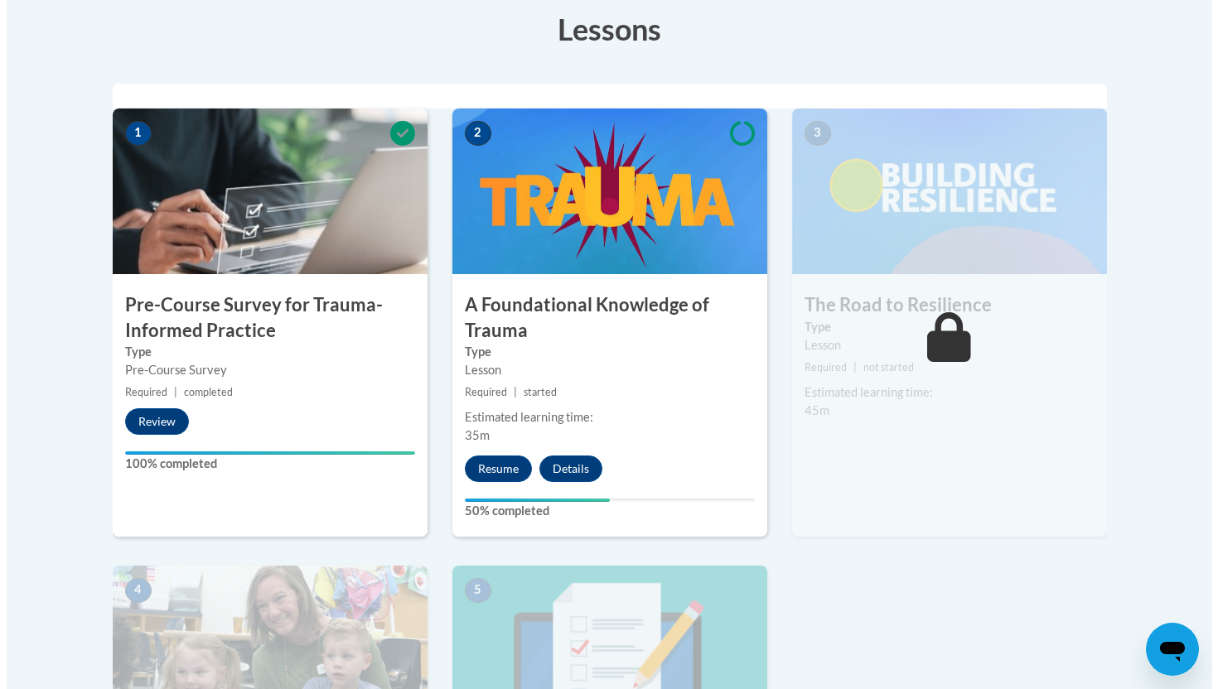
scroll to position [476, 0]
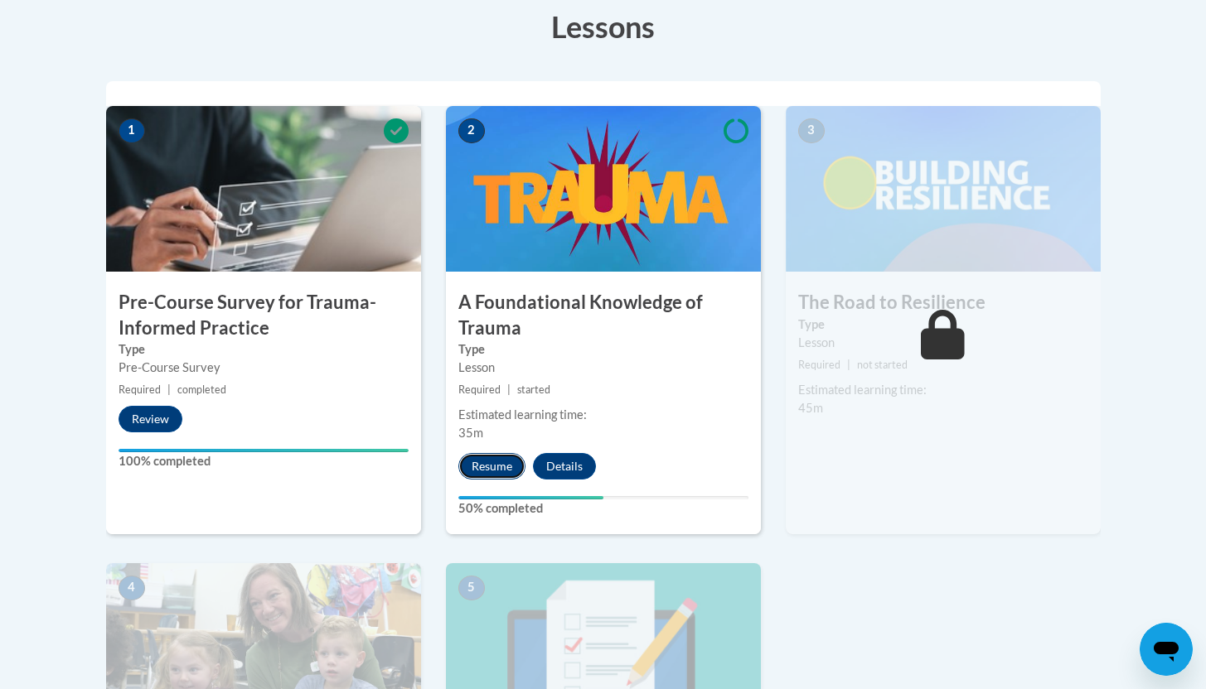
click at [474, 469] on button "Resume" at bounding box center [491, 466] width 67 height 27
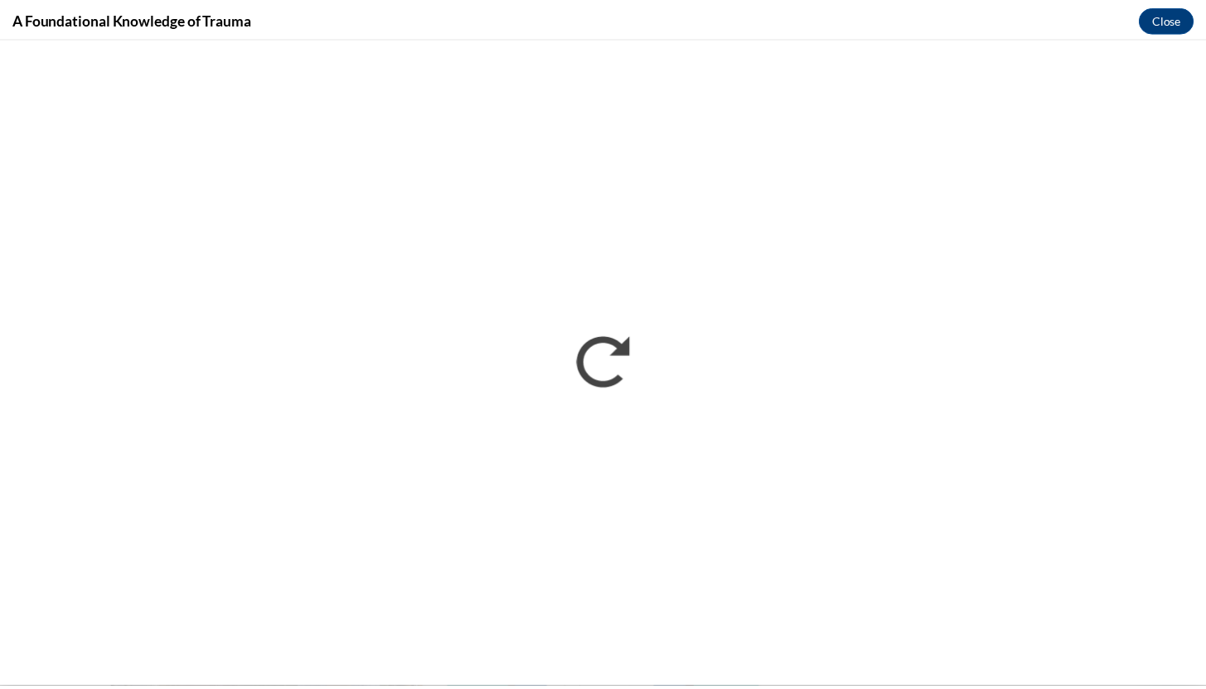
scroll to position [0, 0]
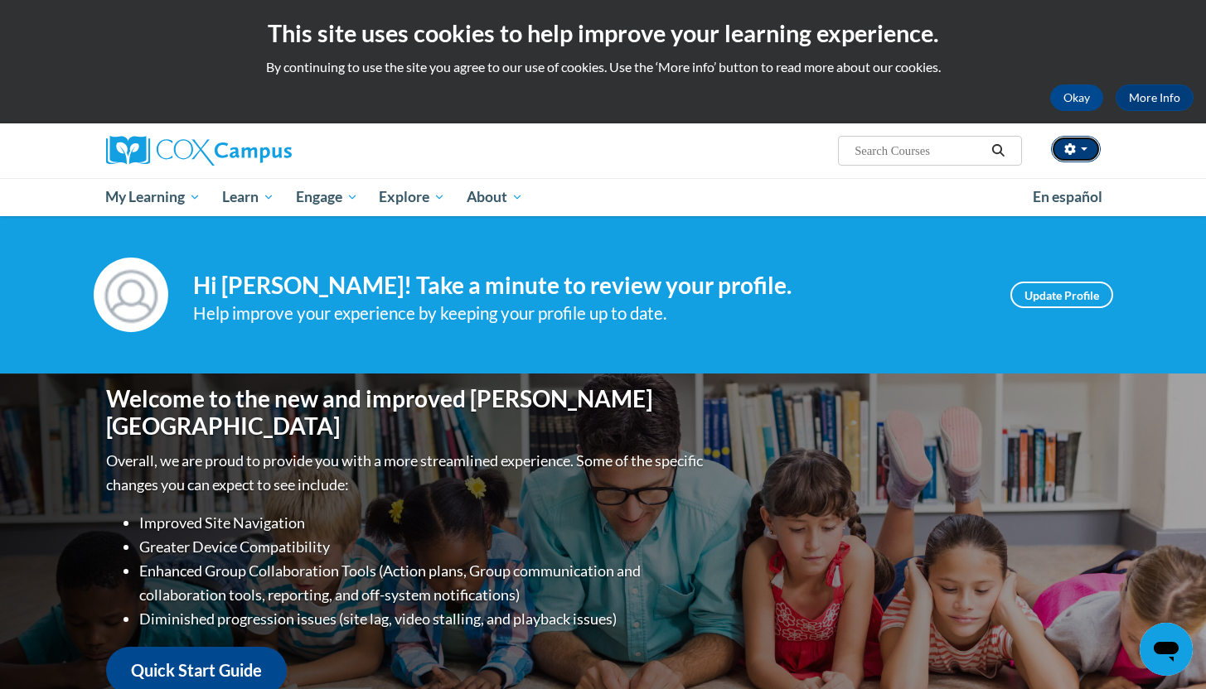
click at [1091, 148] on button "button" at bounding box center [1076, 149] width 50 height 27
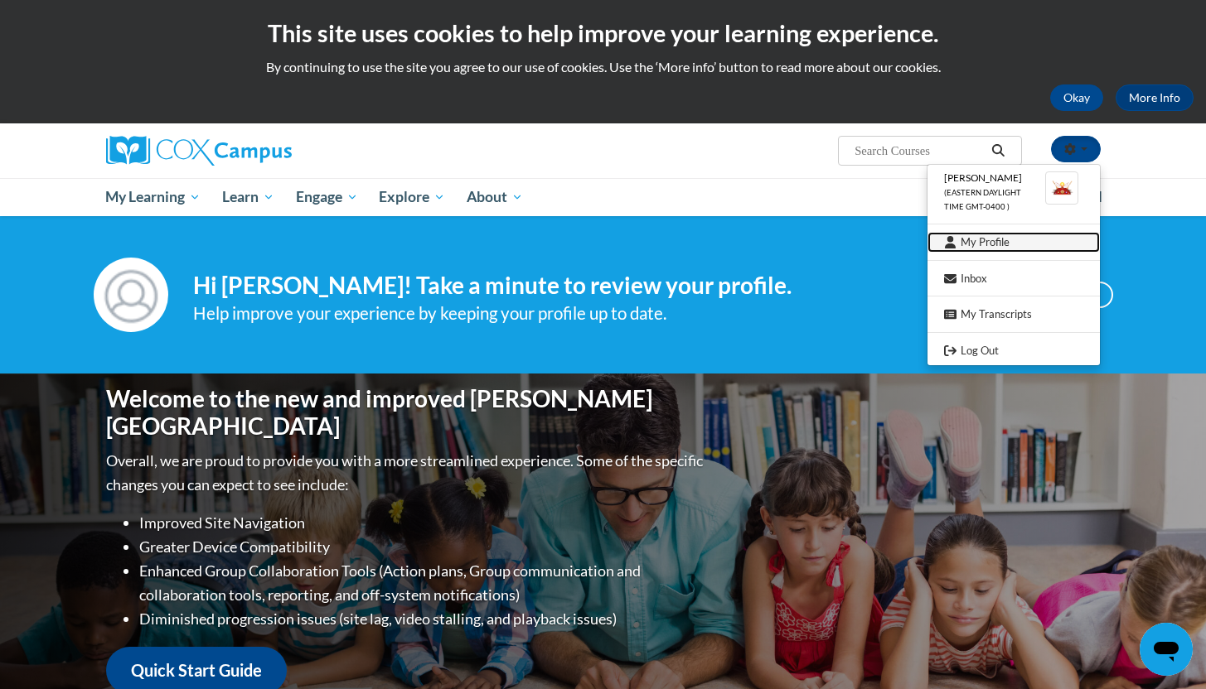
click at [987, 239] on link "My Profile" at bounding box center [1013, 242] width 172 height 21
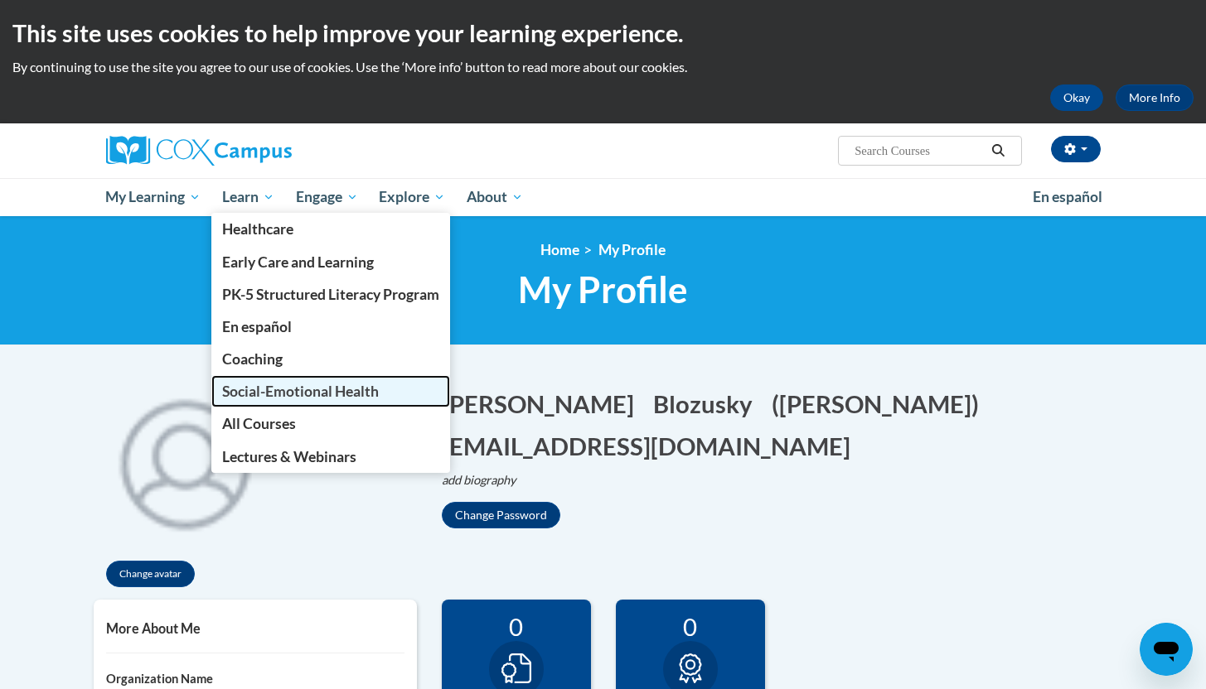
click at [299, 391] on span "Social-Emotional Health" at bounding box center [300, 391] width 157 height 17
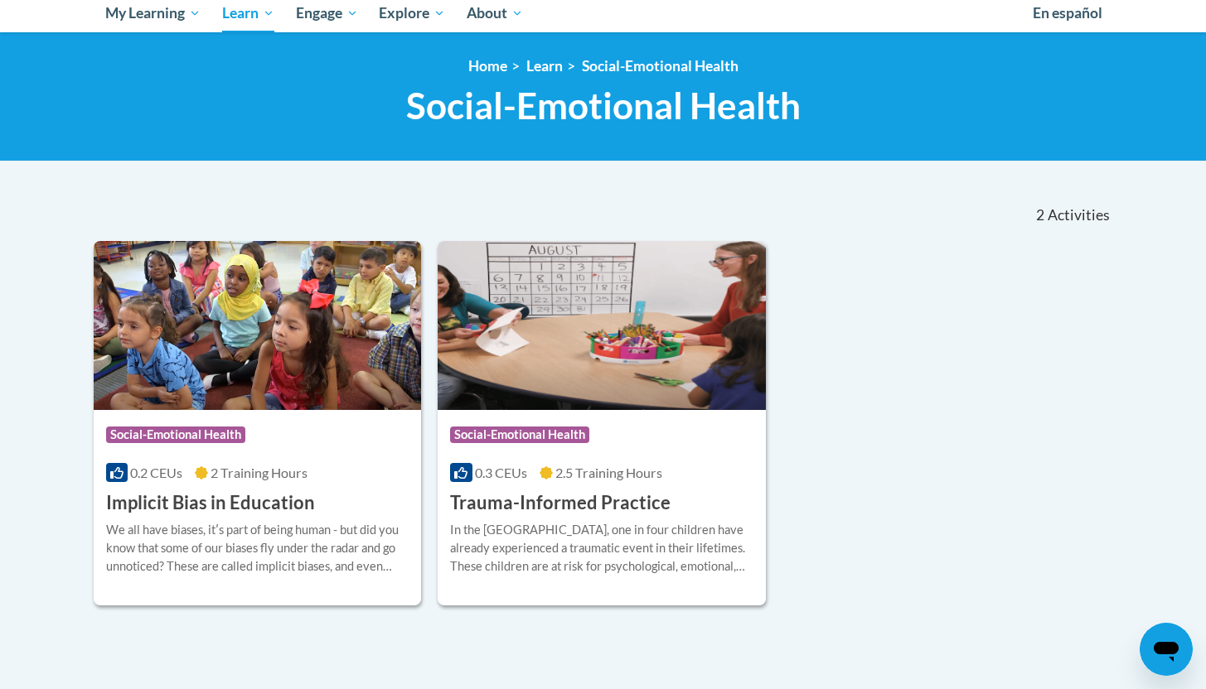
scroll to position [186, 0]
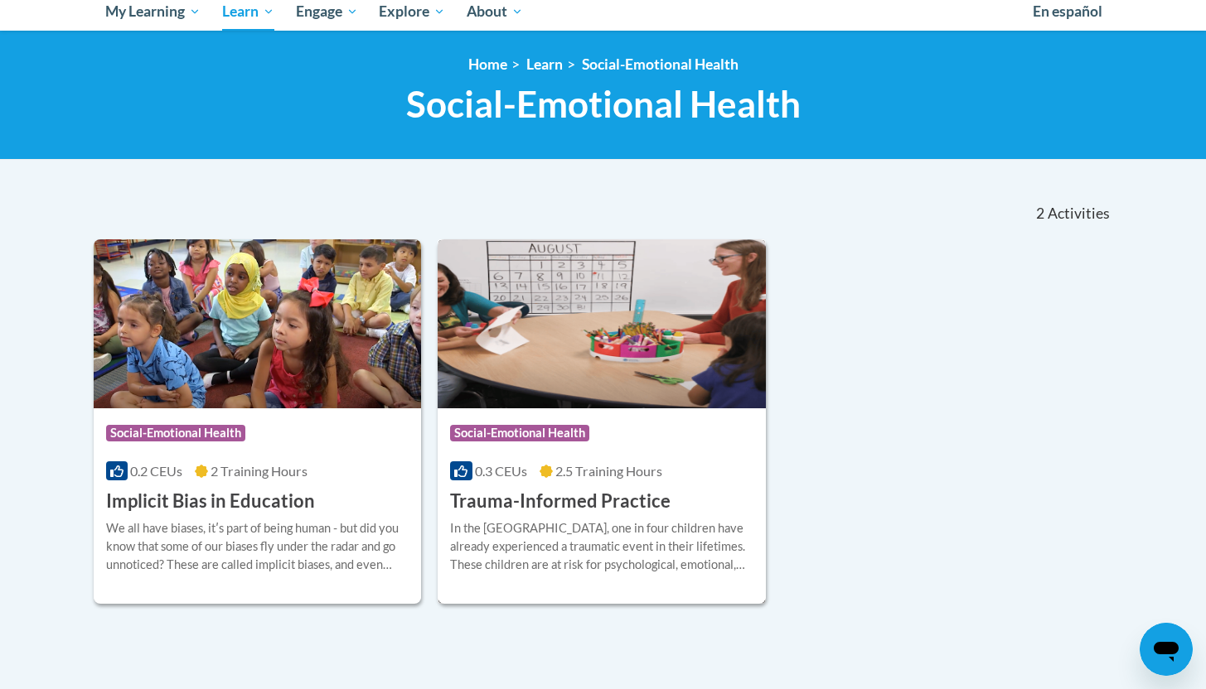
click at [539, 430] on span "Social-Emotional Health" at bounding box center [519, 433] width 139 height 17
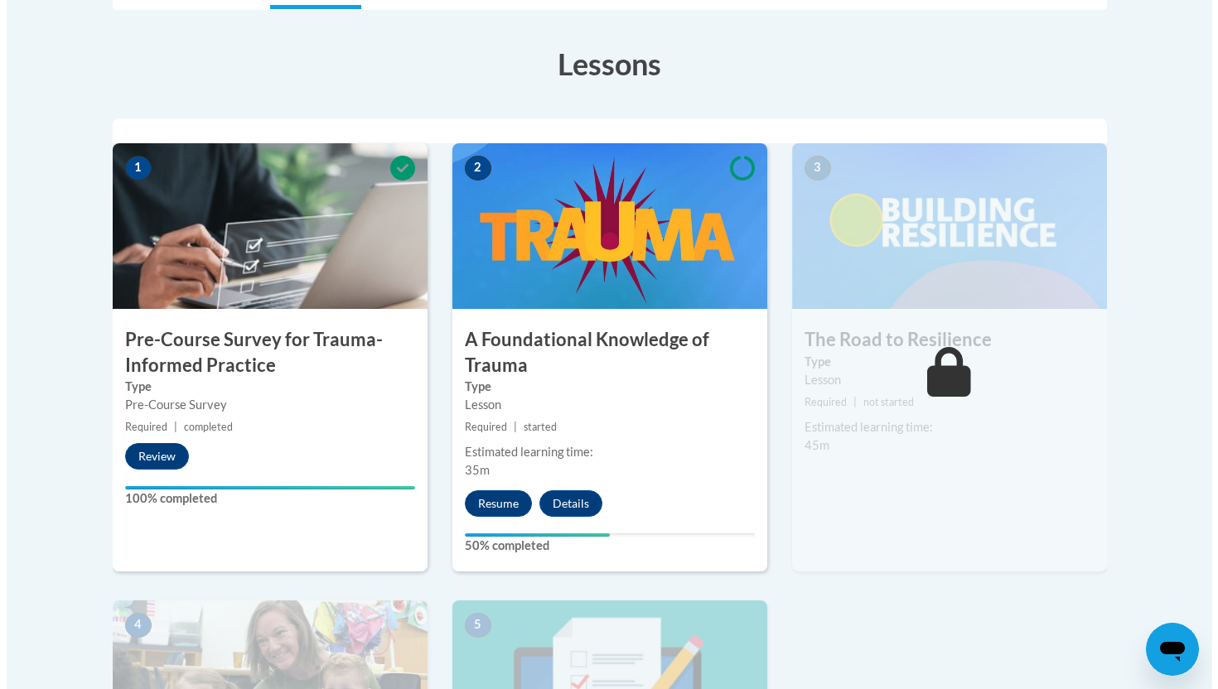
scroll to position [441, 0]
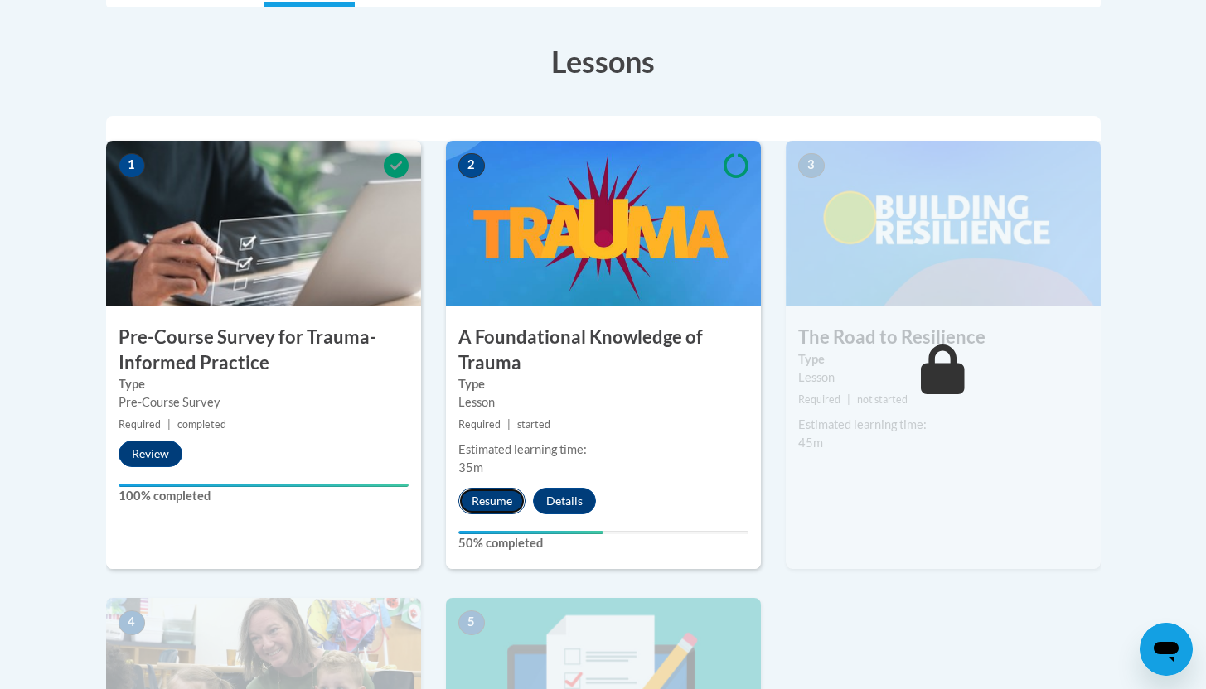
click at [492, 501] on button "Resume" at bounding box center [491, 501] width 67 height 27
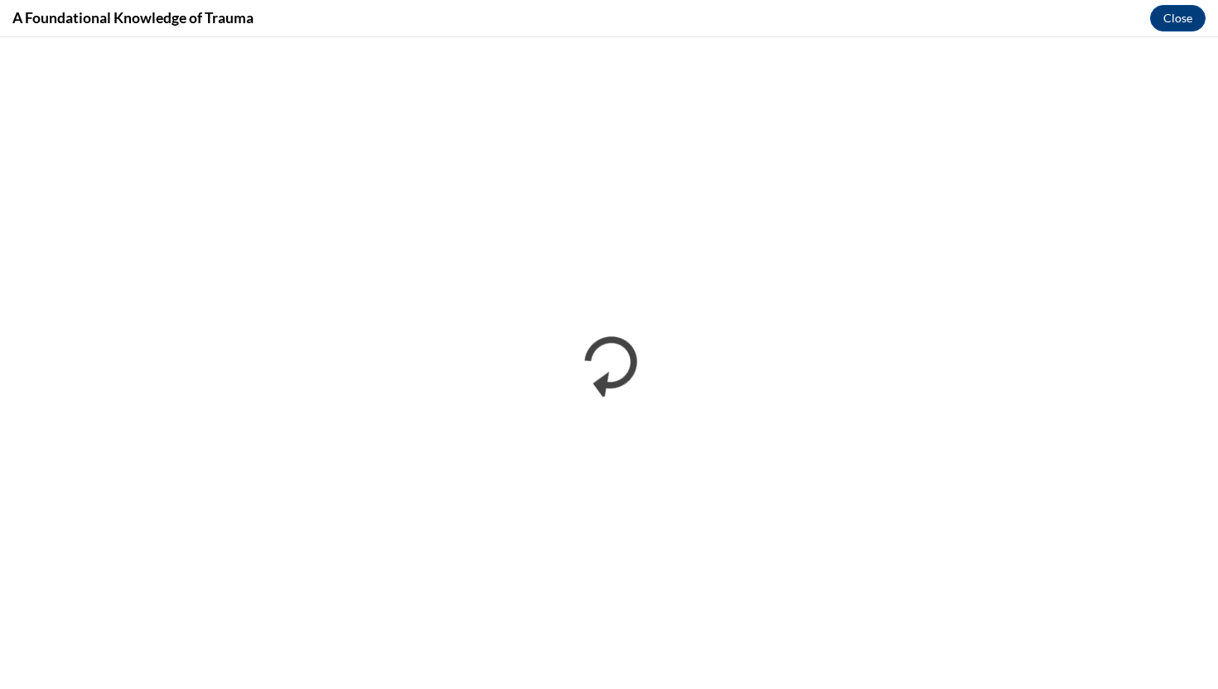
scroll to position [0, 0]
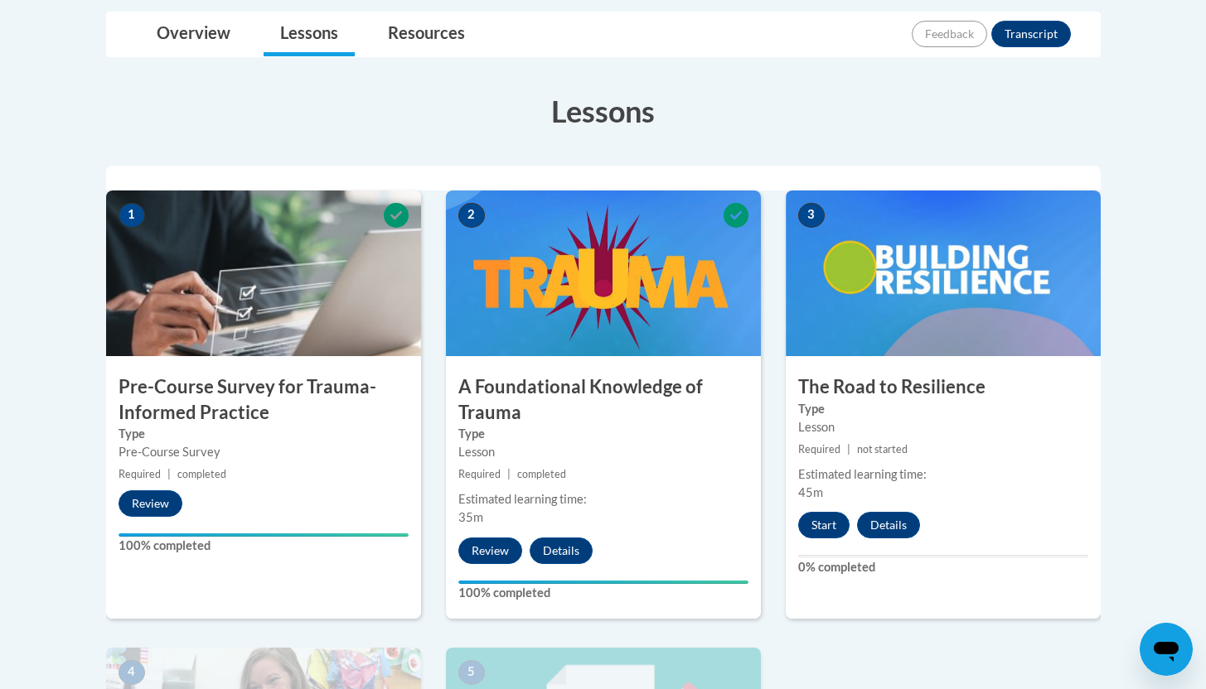
scroll to position [401, 0]
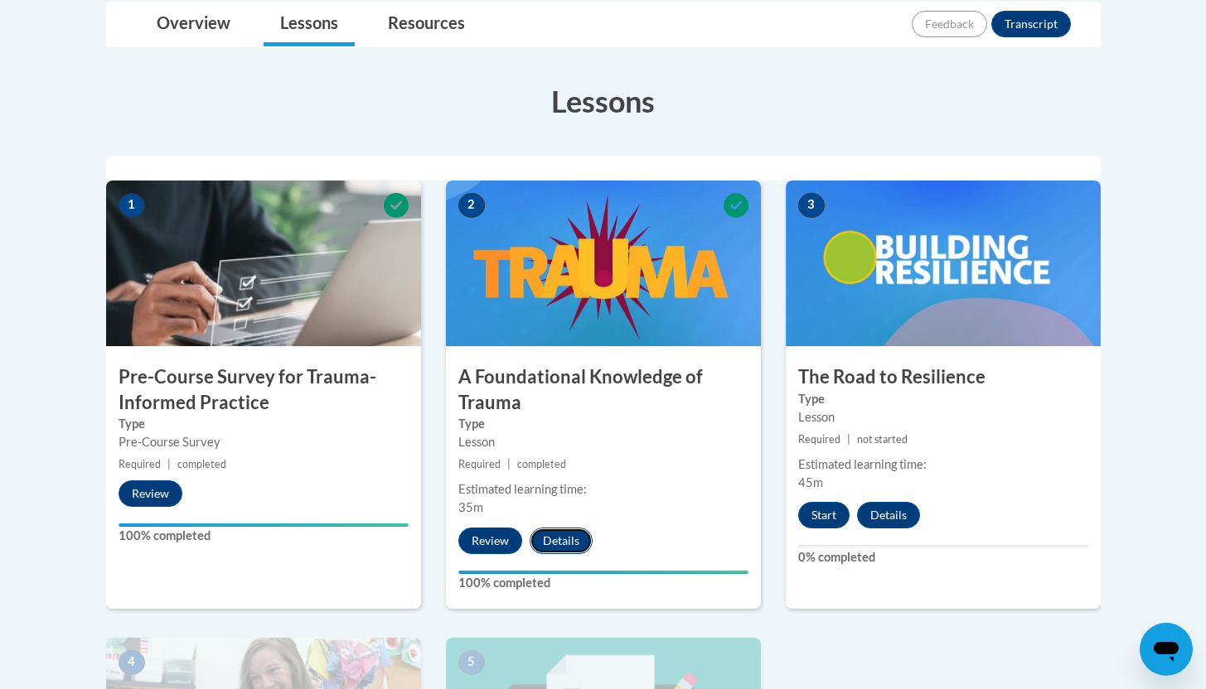
click at [567, 542] on button "Details" at bounding box center [561, 541] width 63 height 27
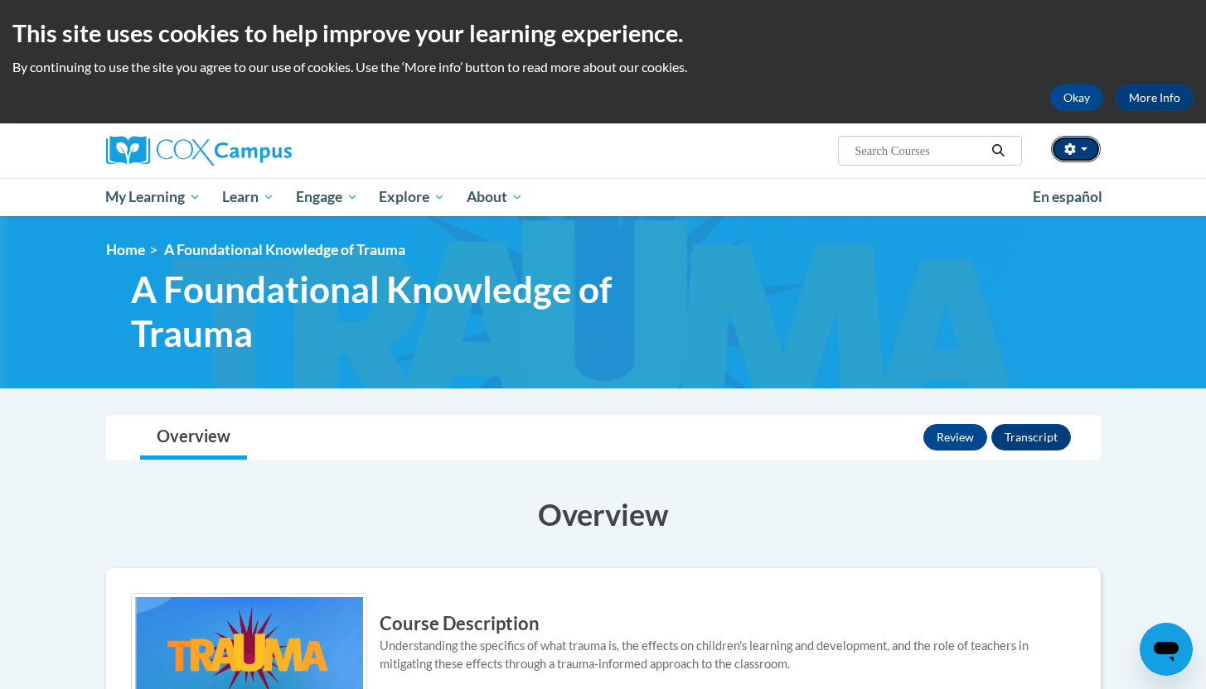
click at [1087, 150] on button "button" at bounding box center [1076, 149] width 50 height 27
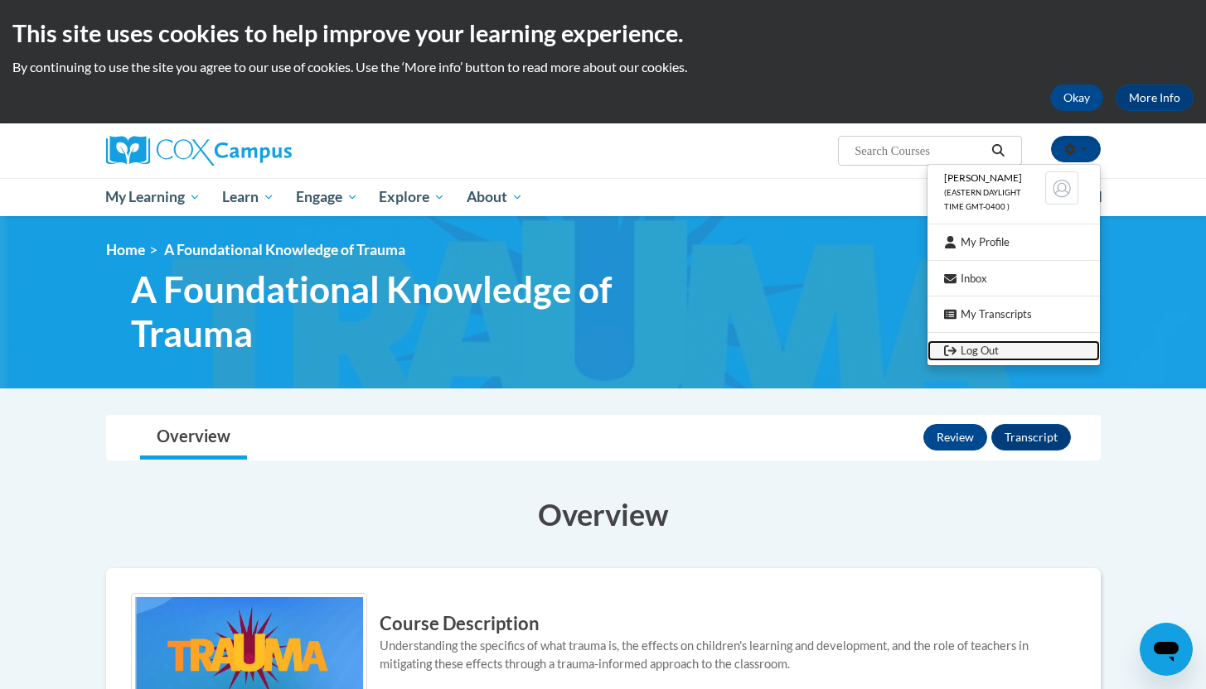
click at [978, 345] on link "Log Out" at bounding box center [1013, 351] width 172 height 21
